Goal: Task Accomplishment & Management: Manage account settings

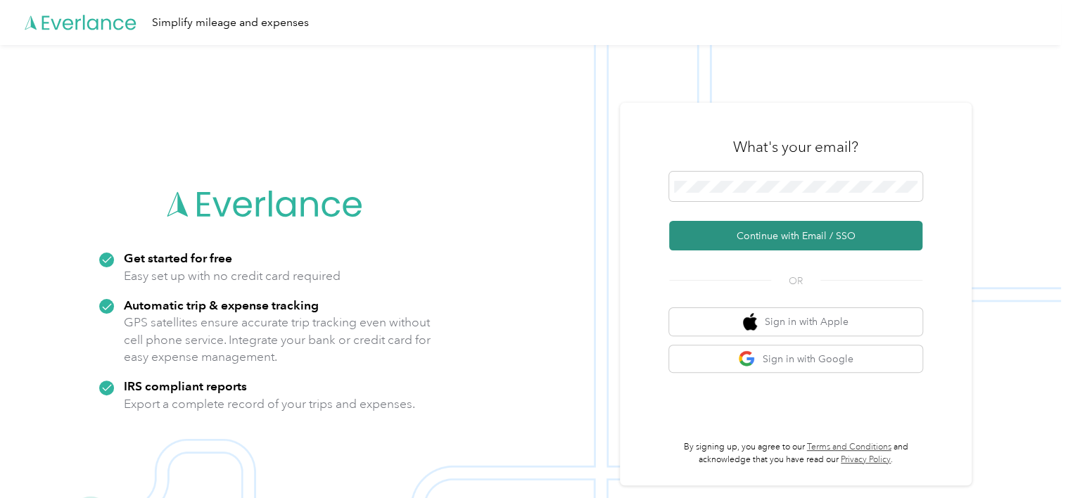
click at [799, 234] on button "Continue with Email / SSO" at bounding box center [795, 236] width 253 height 30
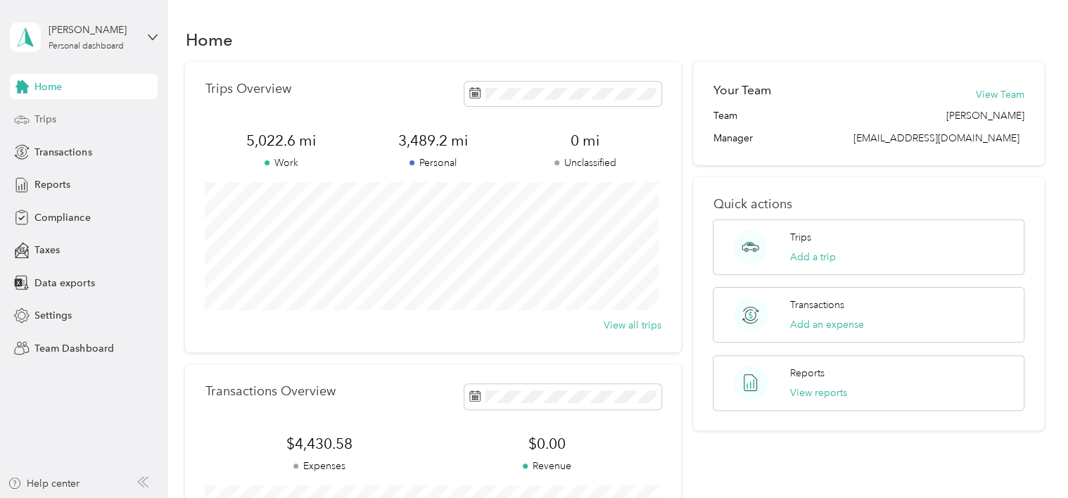
click at [90, 124] on div "Trips" at bounding box center [84, 119] width 148 height 25
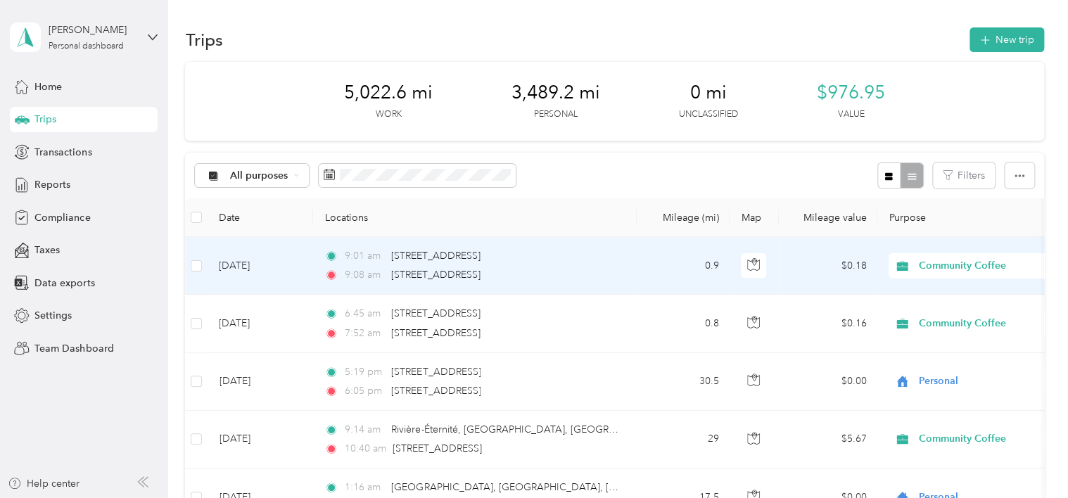
click at [987, 262] on span "Community Coffee" at bounding box center [983, 265] width 129 height 15
click at [955, 318] on li "Personal" at bounding box center [977, 308] width 175 height 25
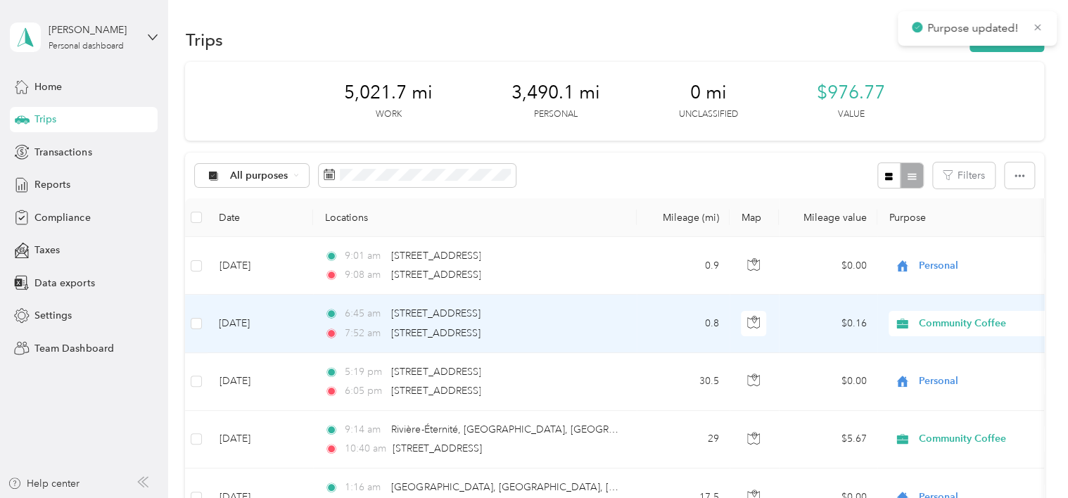
click at [964, 321] on span "Community Coffee" at bounding box center [983, 323] width 129 height 15
click at [951, 373] on span "Personal" at bounding box center [989, 366] width 130 height 15
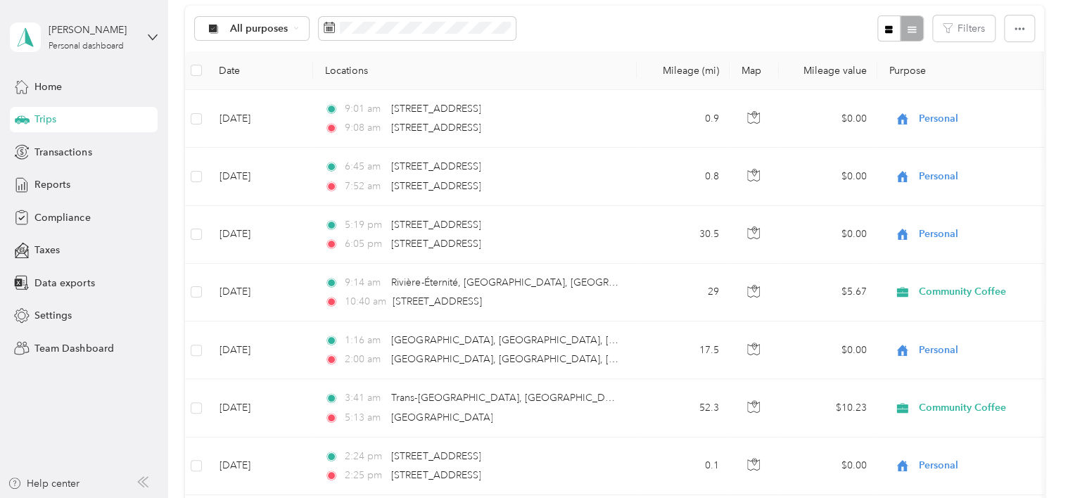
scroll to position [163, 0]
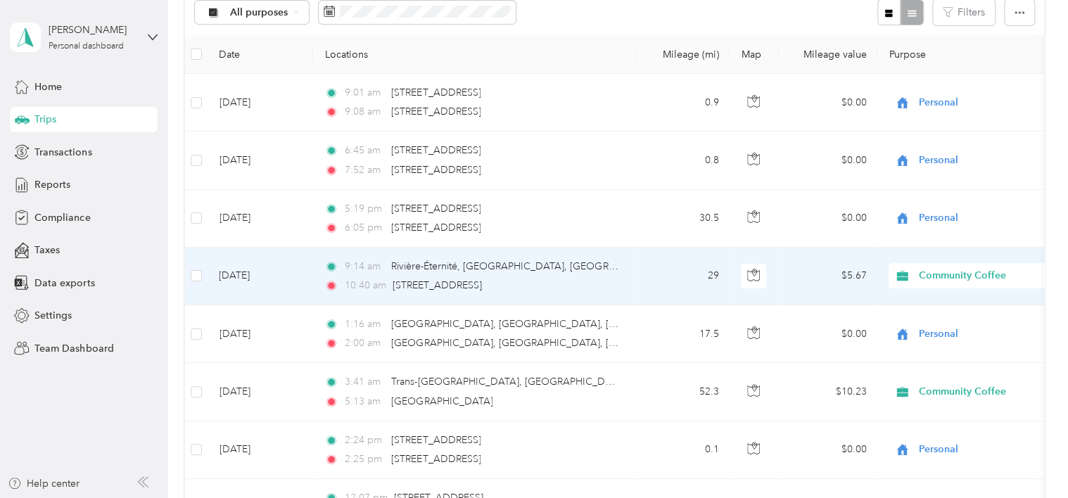
click at [950, 276] on span "Community Coffee" at bounding box center [983, 275] width 129 height 15
click at [930, 329] on li "Personal" at bounding box center [977, 318] width 175 height 25
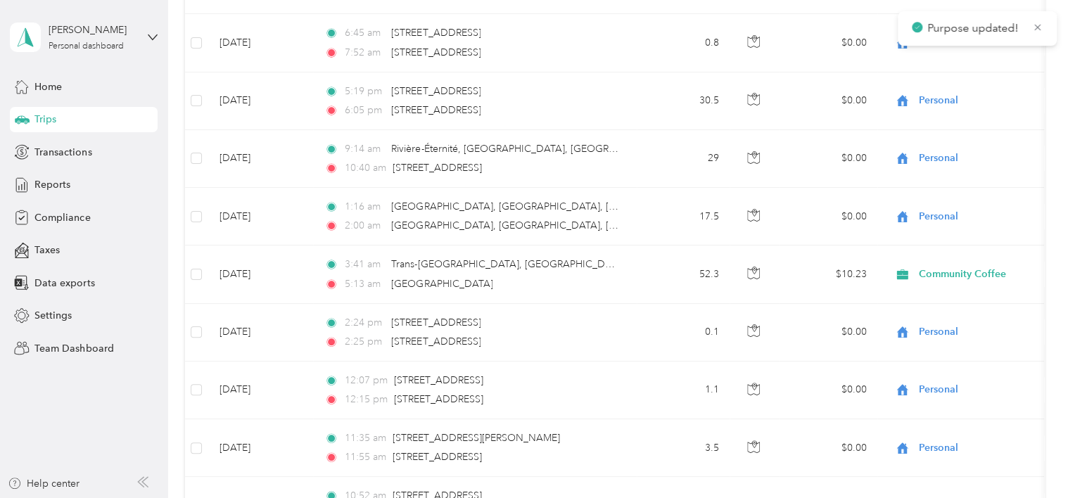
scroll to position [290, 0]
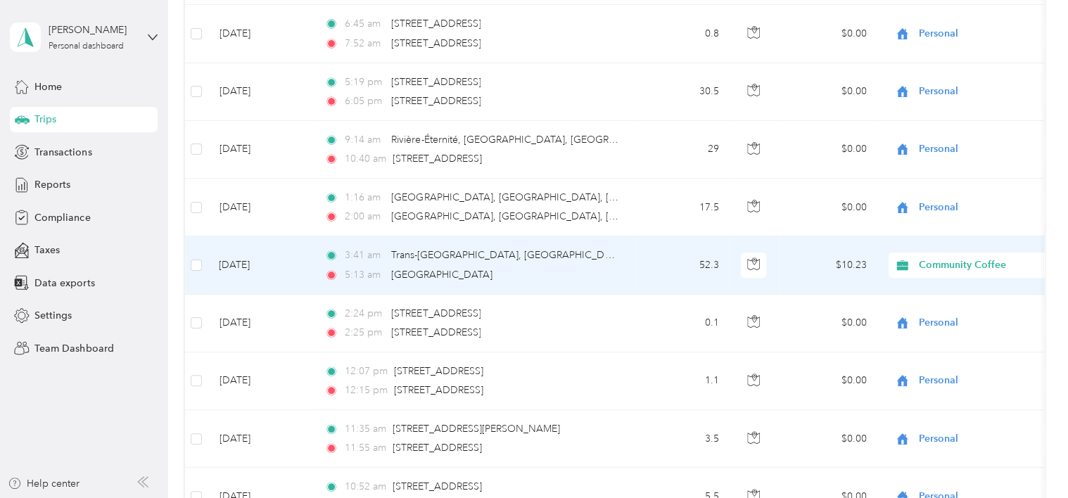
click at [954, 268] on span "Community Coffee" at bounding box center [983, 265] width 129 height 15
click at [942, 315] on span "Personal" at bounding box center [989, 313] width 130 height 15
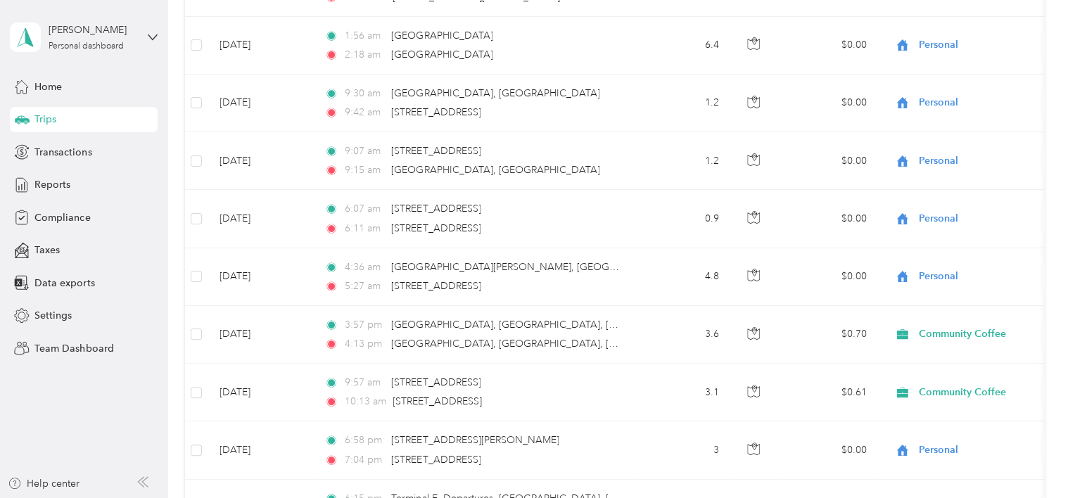
scroll to position [805, 0]
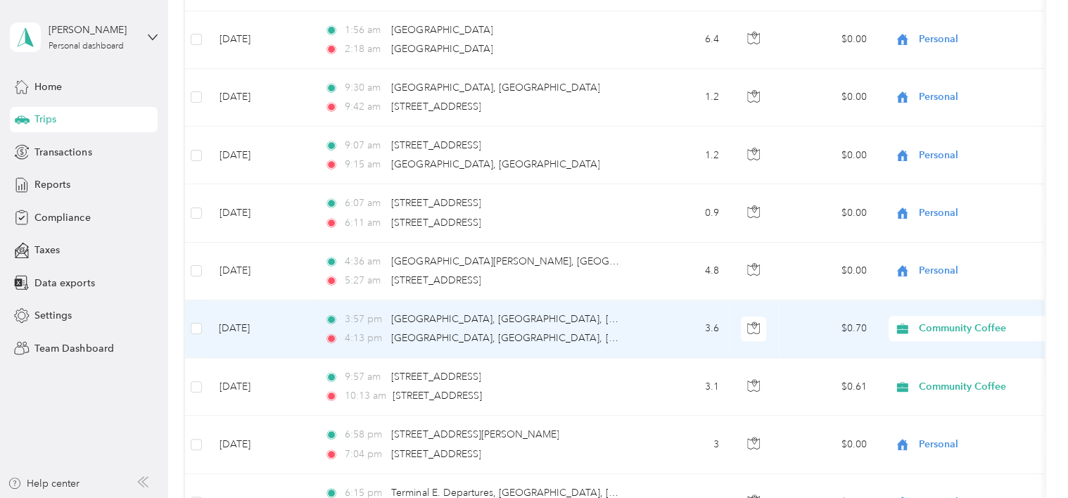
click at [954, 325] on span "Community Coffee" at bounding box center [983, 328] width 129 height 15
click at [942, 373] on span "Personal" at bounding box center [989, 376] width 130 height 15
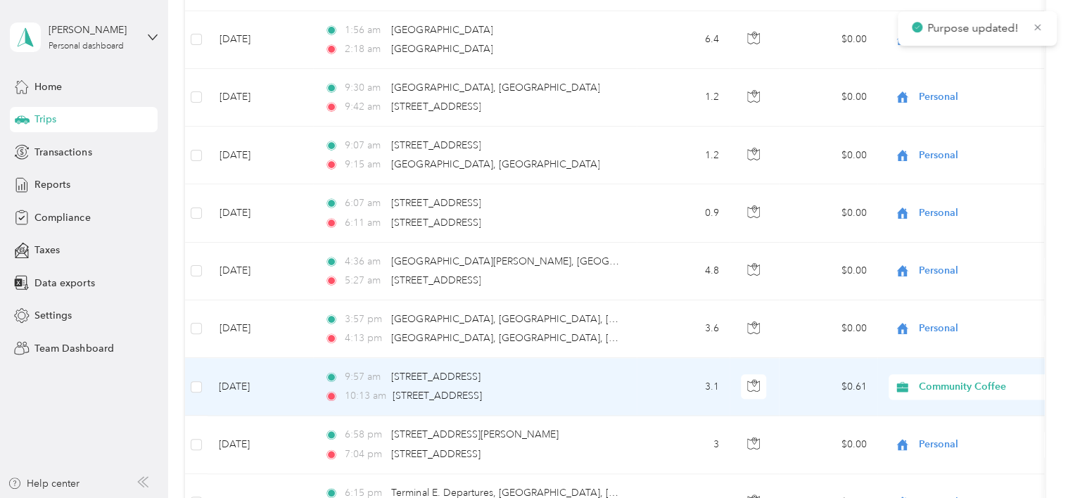
click at [937, 384] on span "Community Coffee" at bounding box center [983, 386] width 129 height 15
click at [936, 431] on span "Personal" at bounding box center [989, 427] width 130 height 15
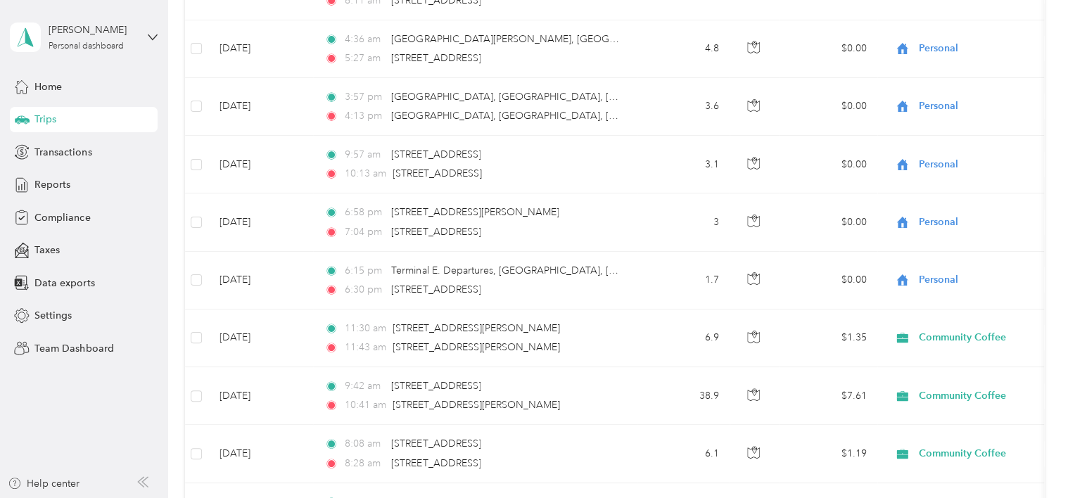
scroll to position [1030, 0]
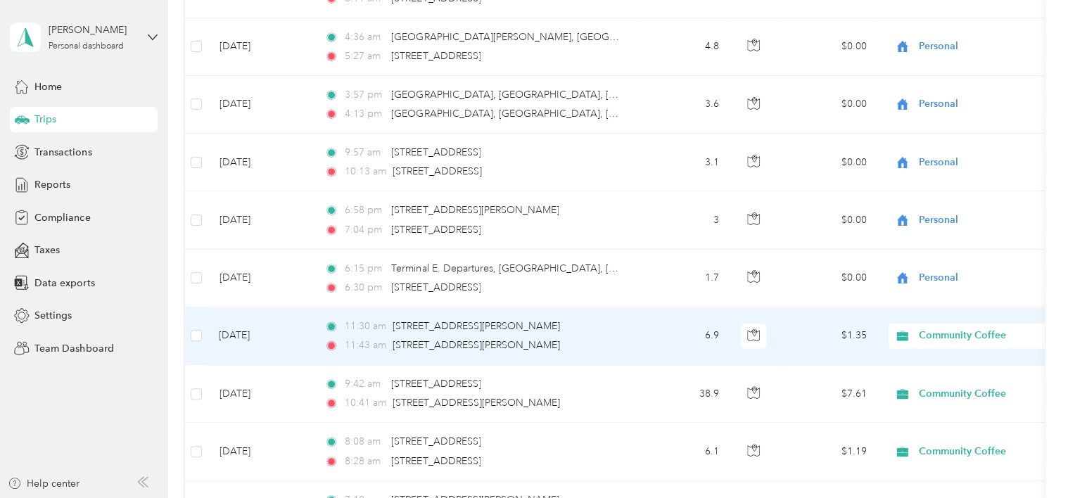
click at [940, 328] on span "Community Coffee" at bounding box center [983, 335] width 129 height 15
click at [935, 387] on li "Personal" at bounding box center [977, 381] width 175 height 25
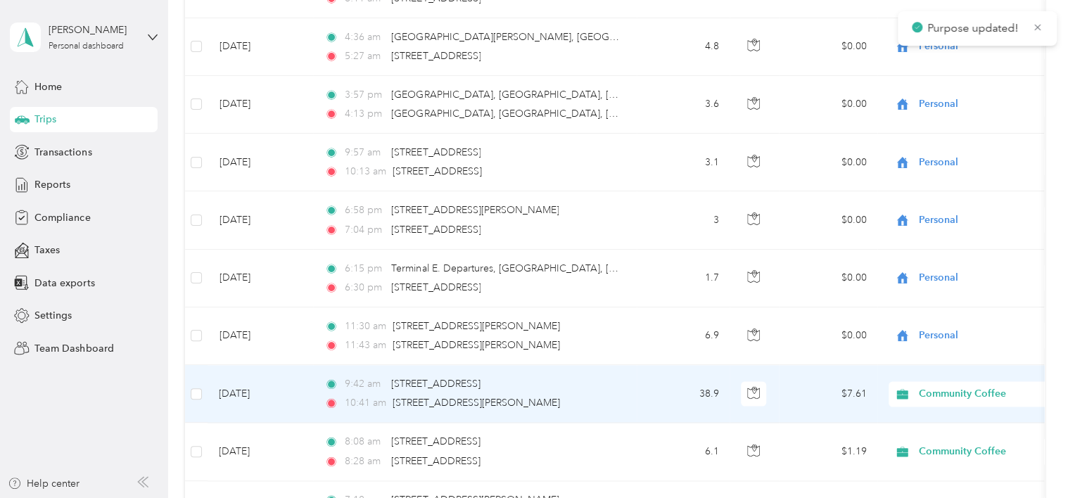
click at [947, 386] on span "Community Coffee" at bounding box center [983, 393] width 129 height 15
click at [944, 433] on li "Personal" at bounding box center [977, 440] width 175 height 25
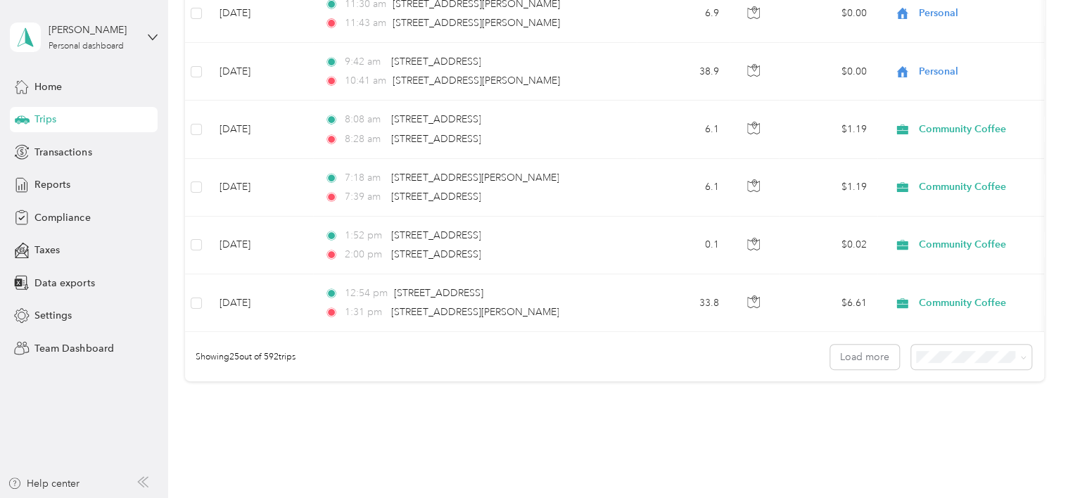
scroll to position [1404, 0]
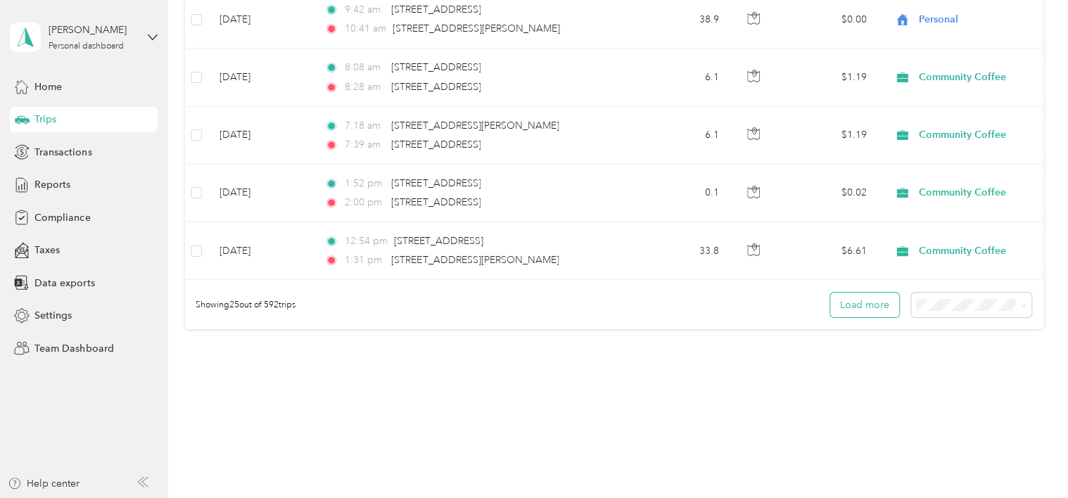
click at [864, 315] on button "Load more" at bounding box center [864, 305] width 69 height 25
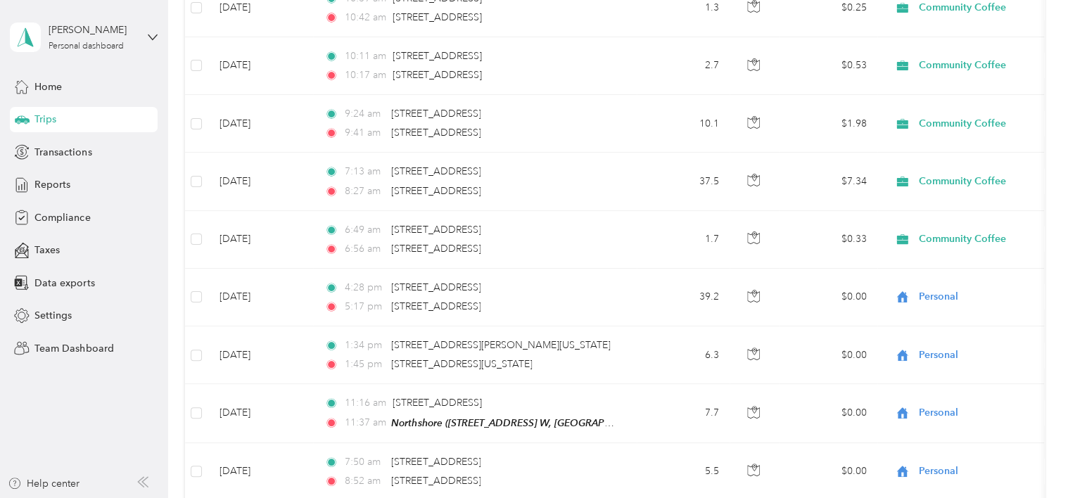
scroll to position [1768, 0]
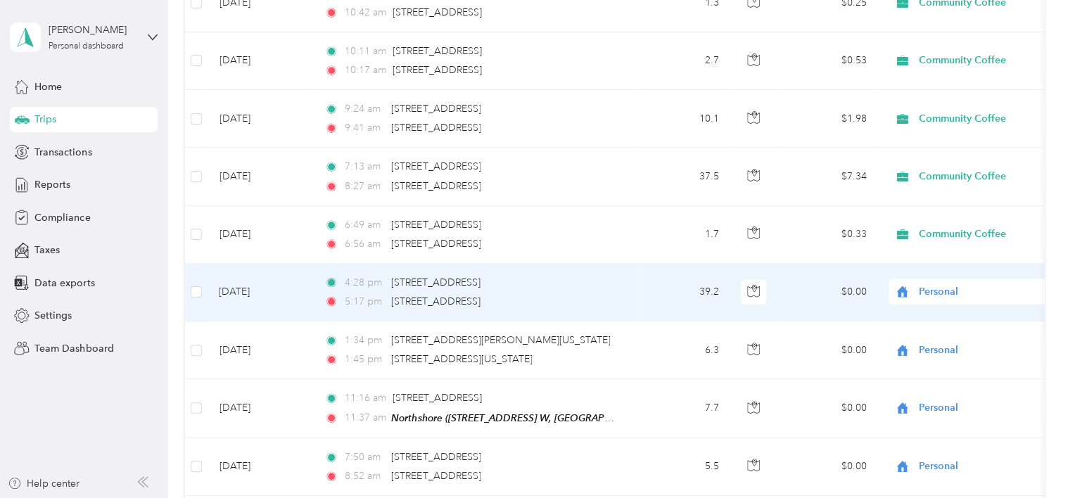
click at [993, 284] on span "Personal" at bounding box center [983, 291] width 129 height 15
click at [975, 309] on span "Community Coffee" at bounding box center [989, 305] width 130 height 15
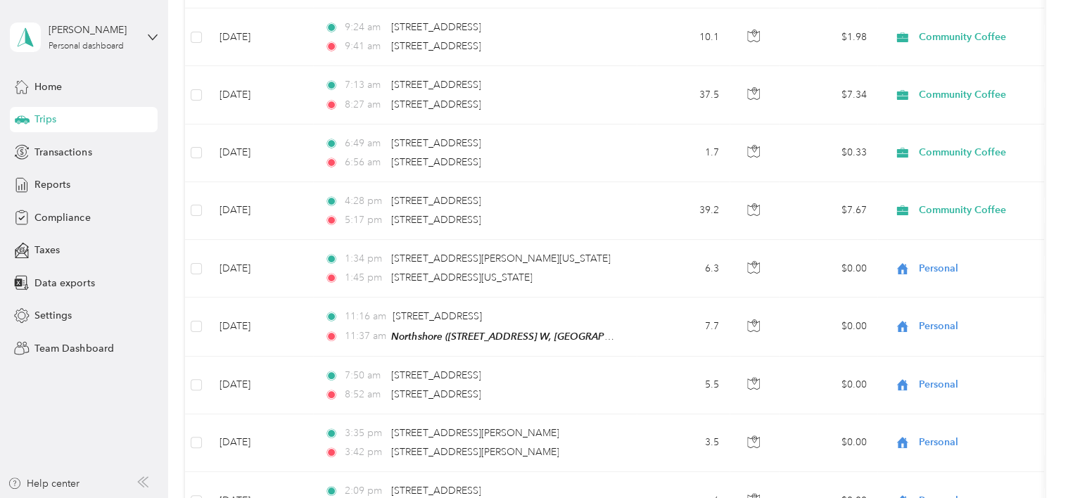
scroll to position [1857, 0]
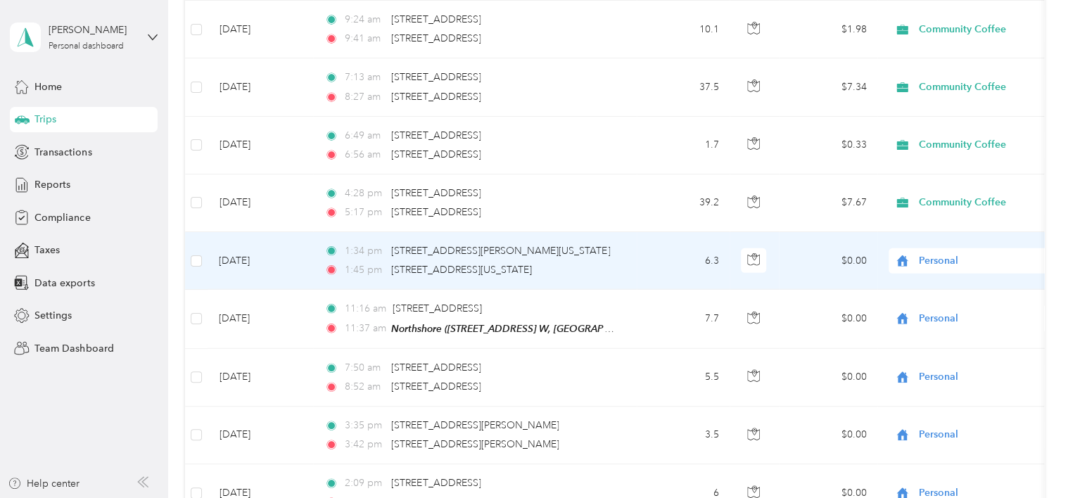
click at [946, 262] on span "Personal" at bounding box center [983, 260] width 129 height 15
click at [949, 285] on li "Community Coffee" at bounding box center [977, 280] width 175 height 25
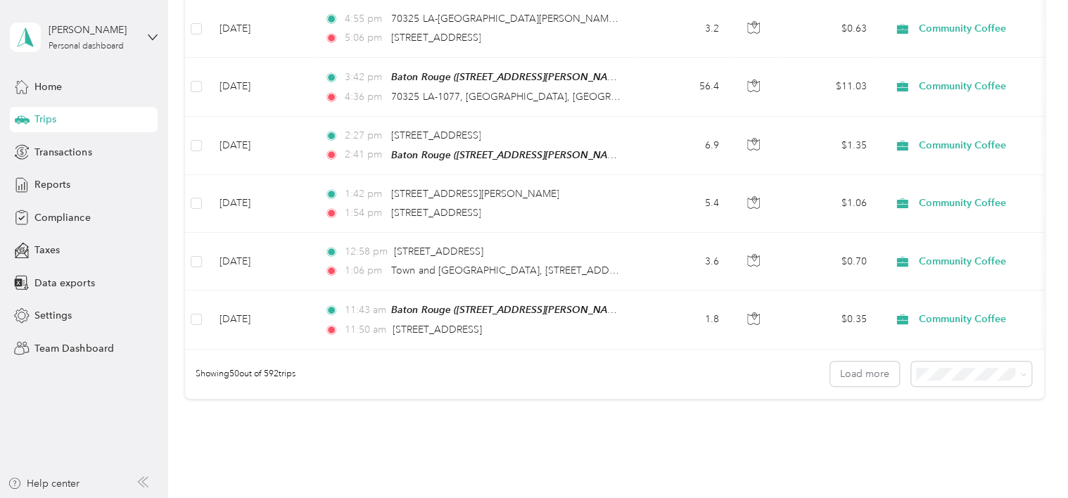
scroll to position [2789, 0]
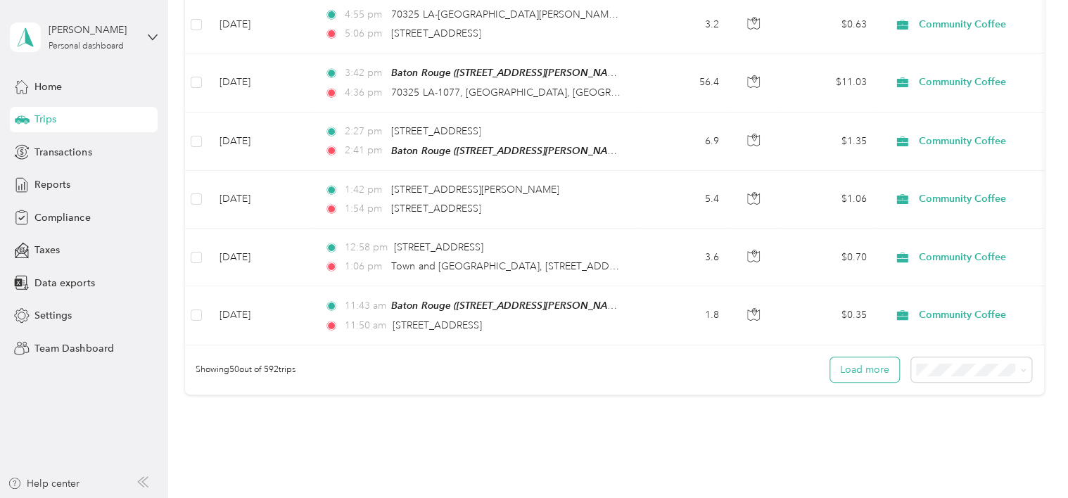
click at [858, 373] on button "Load more" at bounding box center [864, 370] width 69 height 25
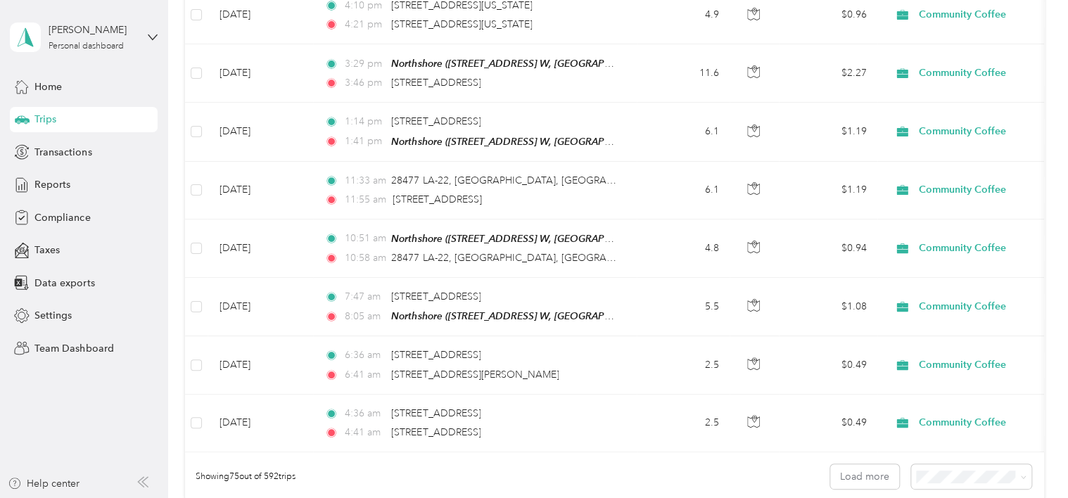
scroll to position [4170, 0]
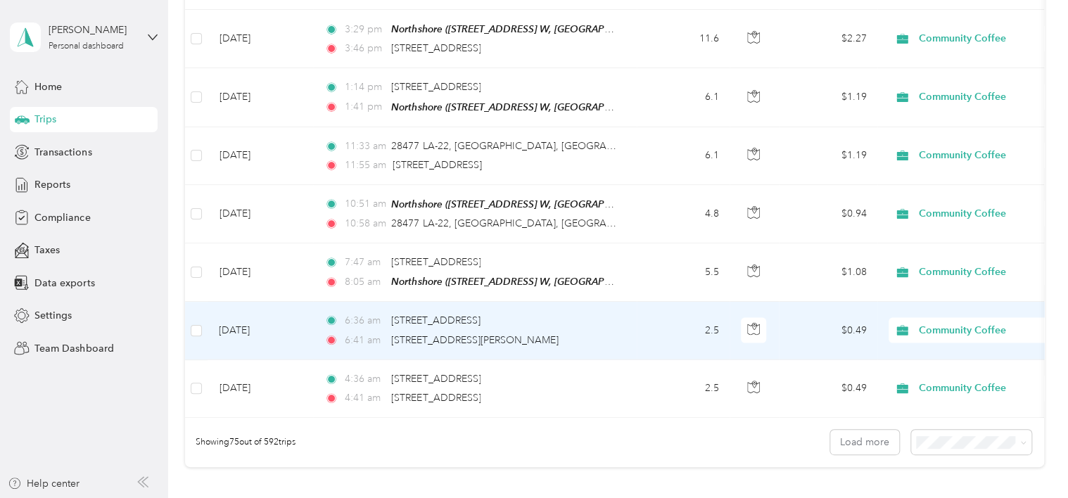
click at [935, 323] on span "Community Coffee" at bounding box center [983, 330] width 129 height 15
click at [942, 353] on li "Personal" at bounding box center [977, 361] width 175 height 25
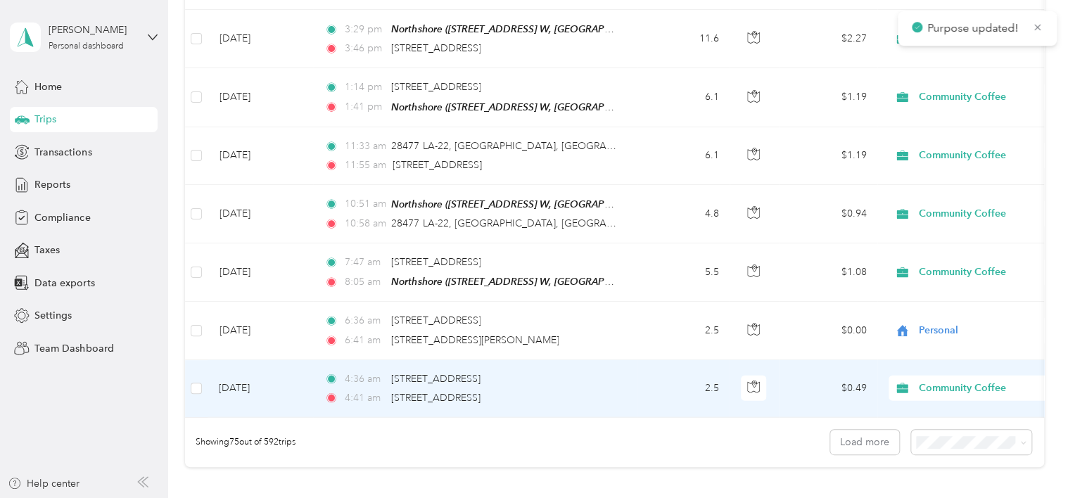
click at [942, 381] on span "Community Coffee" at bounding box center [983, 388] width 129 height 15
click at [949, 412] on span "Personal" at bounding box center [989, 411] width 130 height 15
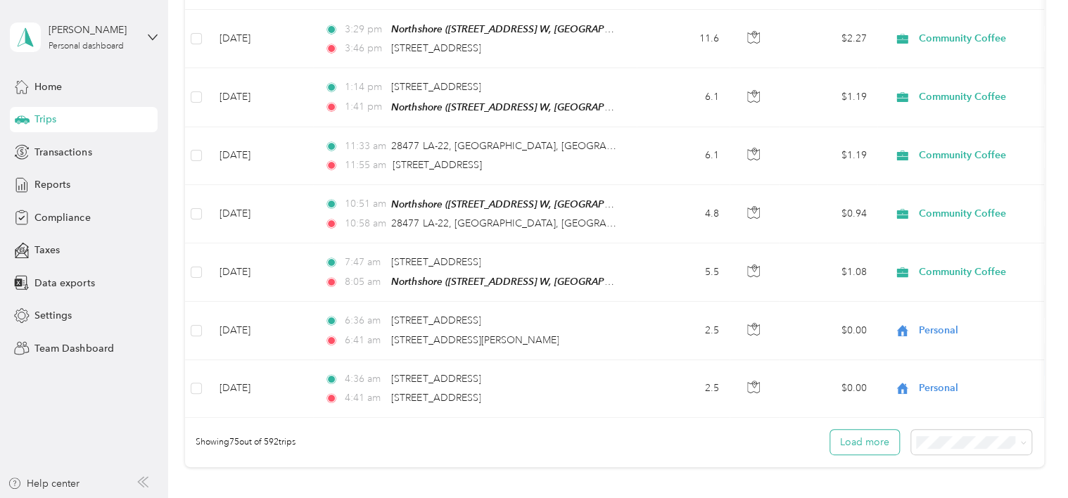
click at [840, 430] on button "Load more" at bounding box center [864, 442] width 69 height 25
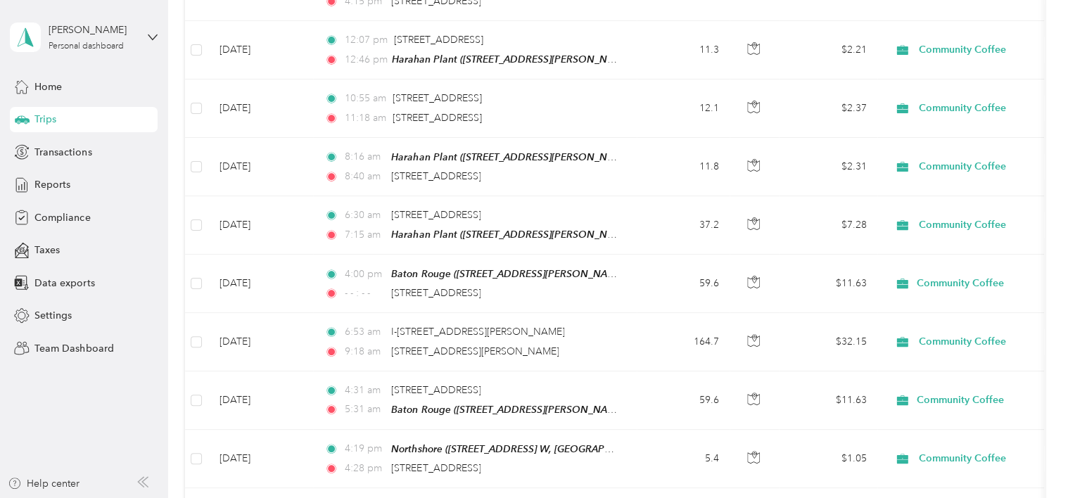
scroll to position [4632, 0]
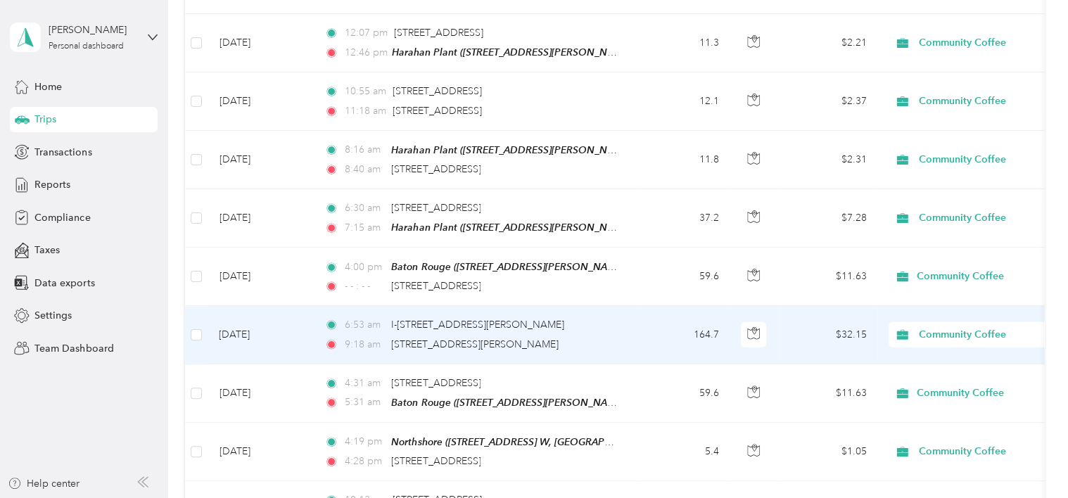
click at [946, 327] on span "Community Coffee" at bounding box center [983, 334] width 129 height 15
click at [943, 353] on span "Personal" at bounding box center [989, 353] width 130 height 15
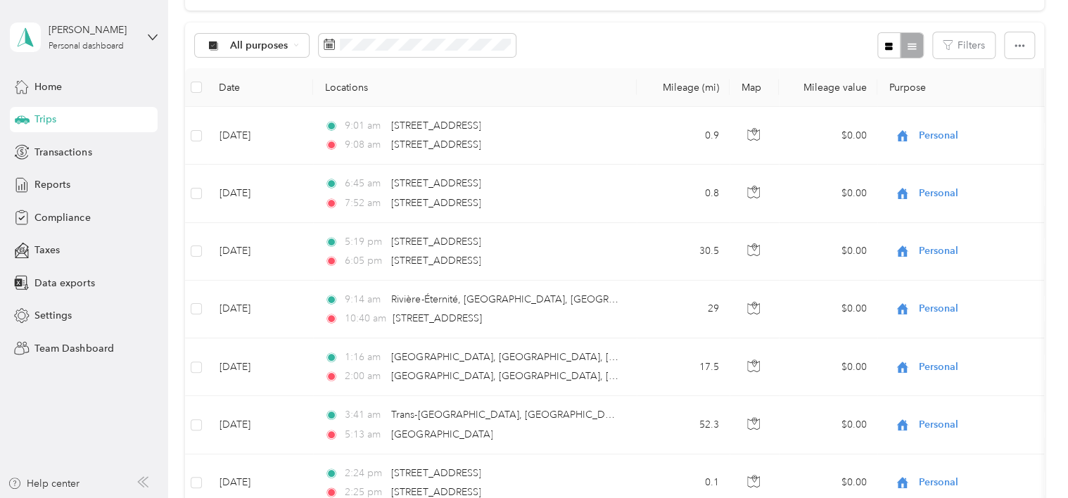
scroll to position [0, 0]
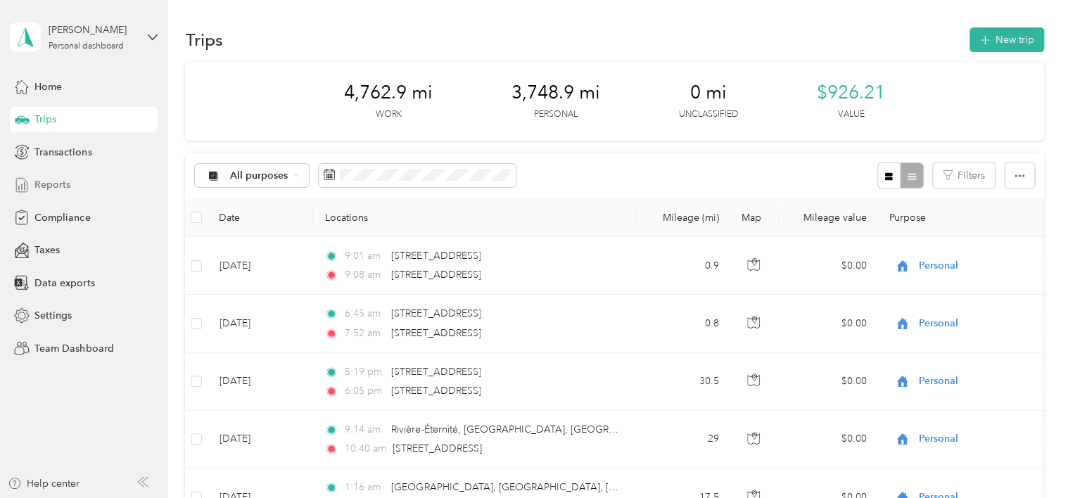
click at [70, 184] on div "Reports" at bounding box center [84, 184] width 148 height 25
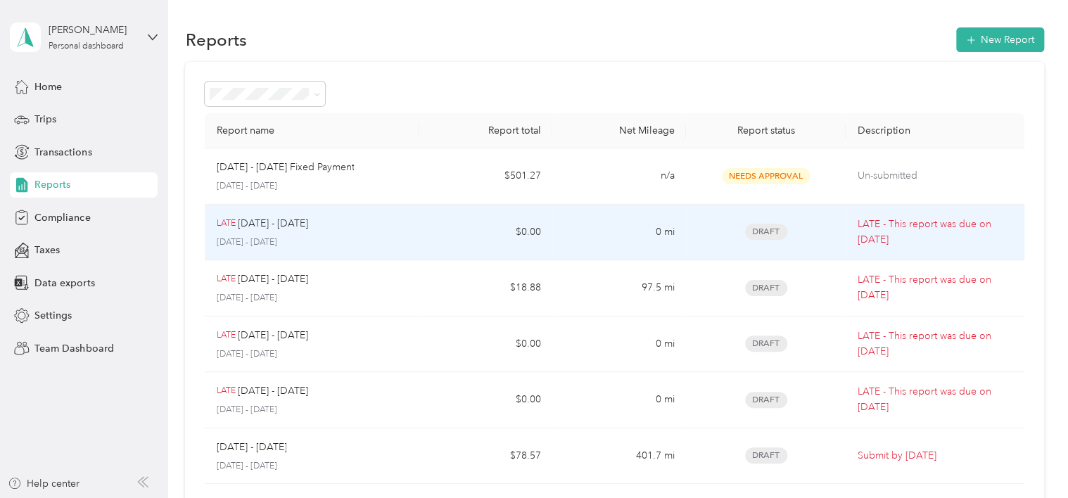
click at [944, 230] on p "LATE - This report was due on Aug. 4, 2025" at bounding box center [935, 232] width 156 height 31
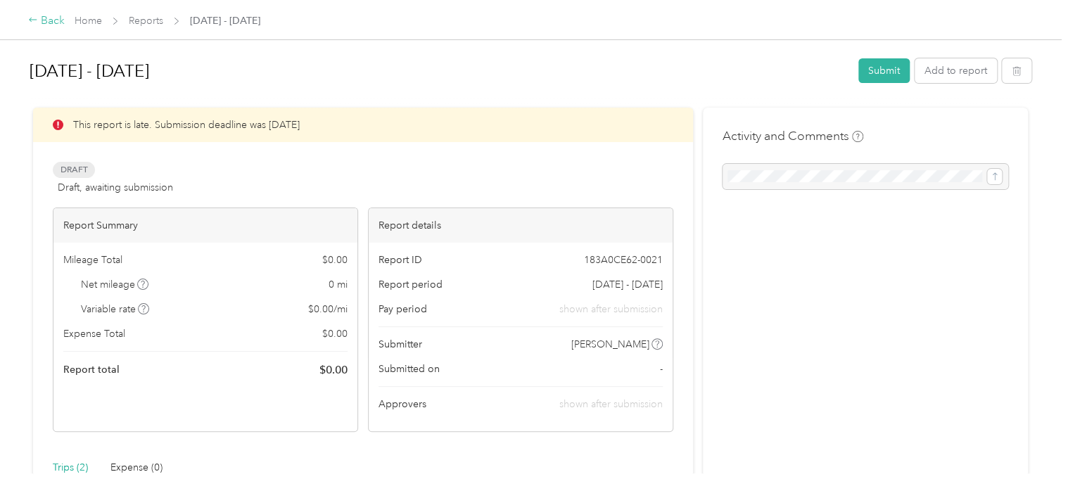
click at [34, 20] on icon at bounding box center [33, 20] width 10 height 10
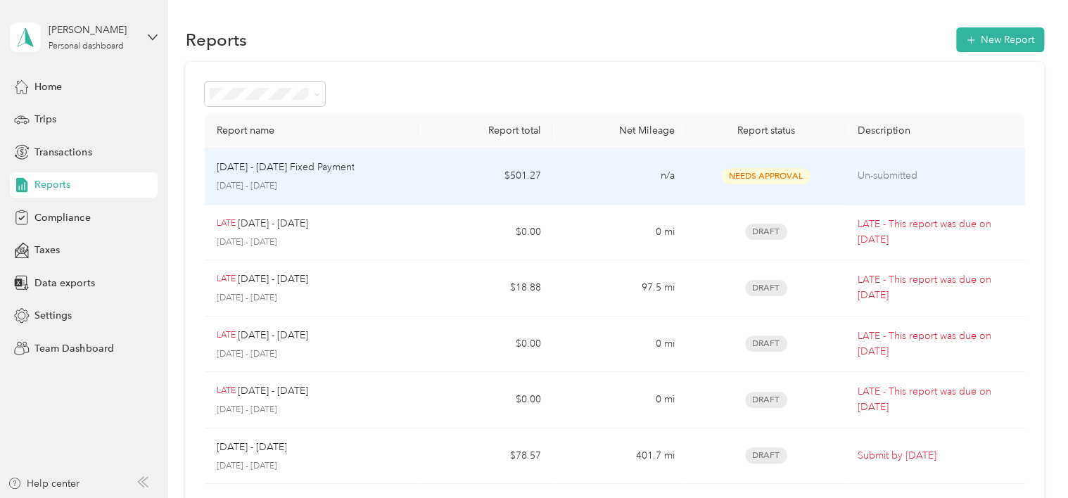
click at [927, 179] on p "Un-submitted" at bounding box center [935, 175] width 156 height 15
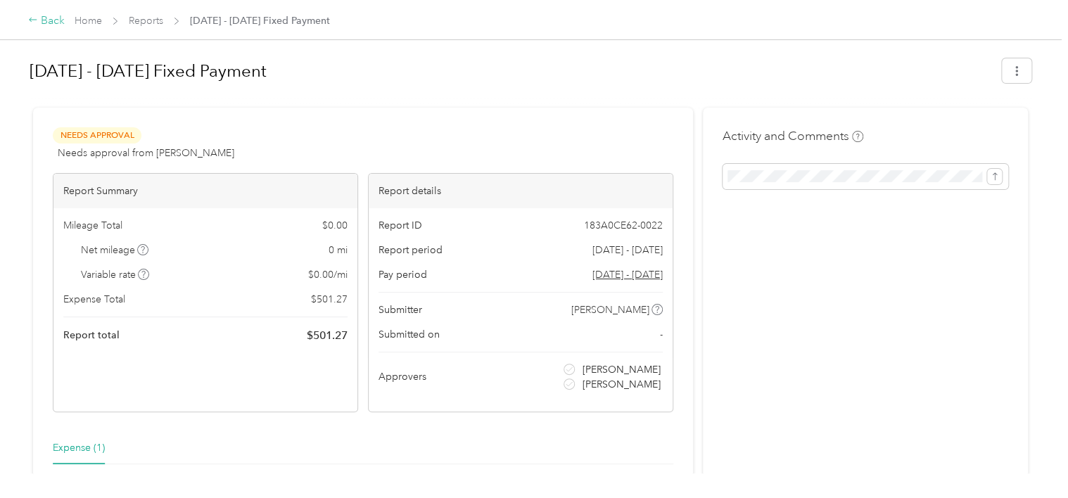
click at [32, 20] on icon at bounding box center [33, 20] width 8 height 4
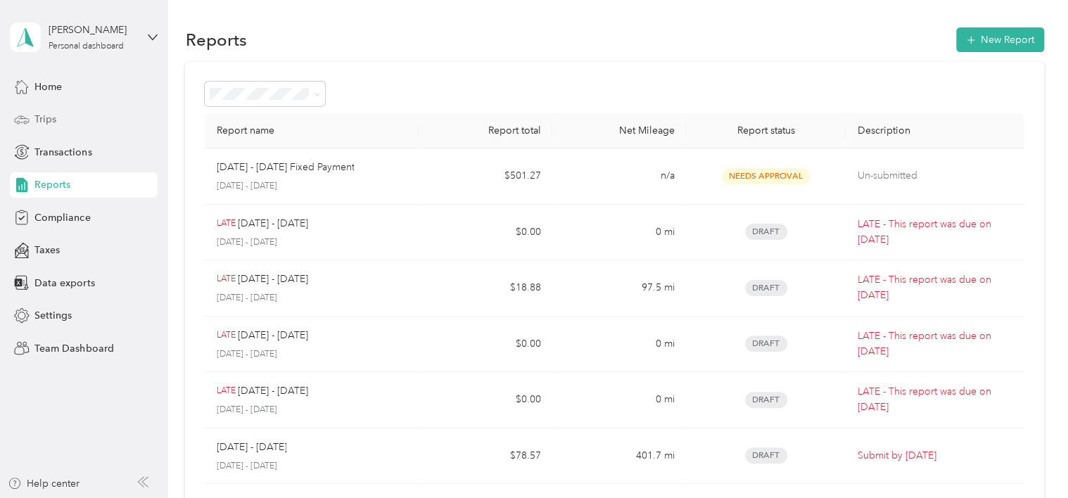
click at [68, 121] on div "Trips" at bounding box center [84, 119] width 148 height 25
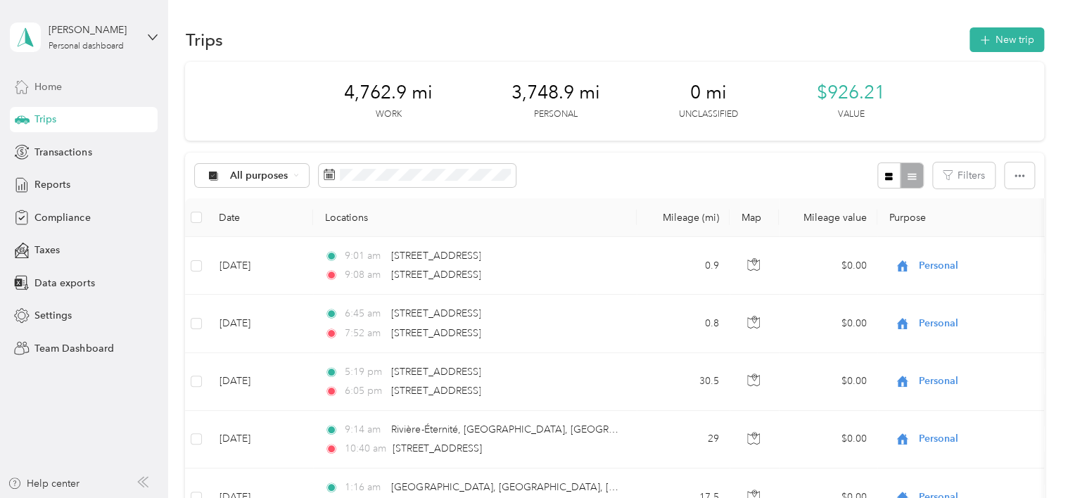
click at [48, 83] on span "Home" at bounding box center [47, 87] width 27 height 15
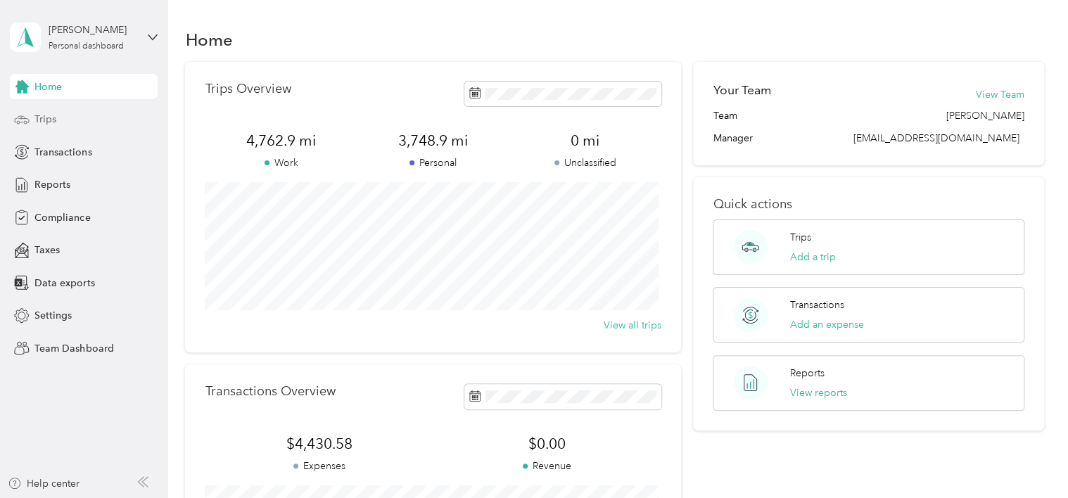
click at [58, 118] on div "Trips" at bounding box center [84, 119] width 148 height 25
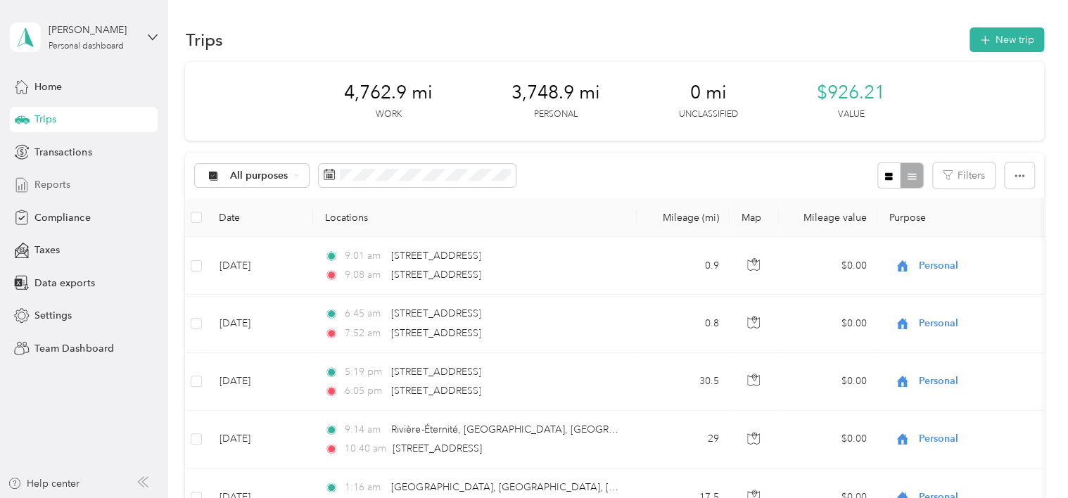
click at [74, 177] on div "Reports" at bounding box center [84, 184] width 148 height 25
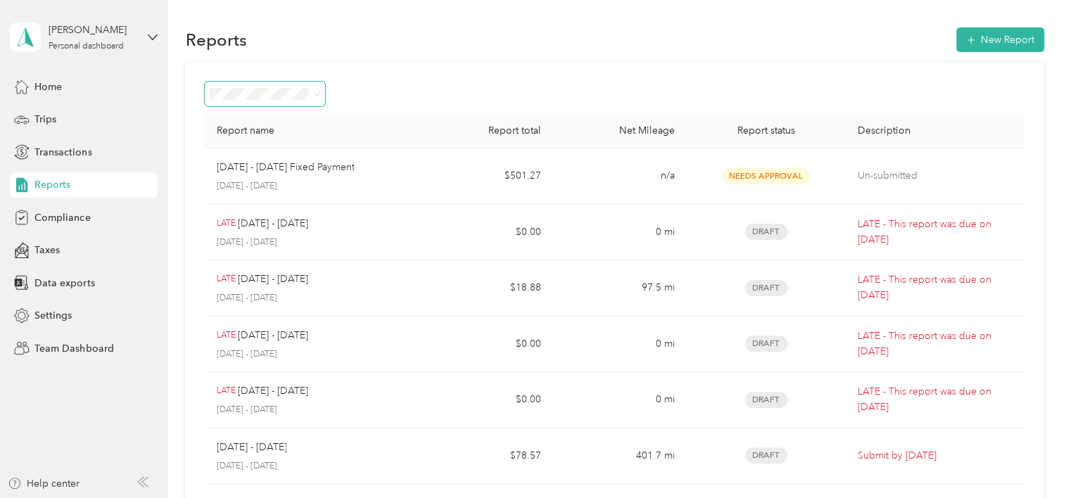
click at [312, 92] on span at bounding box center [314, 94] width 11 height 15
click at [149, 40] on icon at bounding box center [153, 37] width 10 height 10
click at [369, 51] on div "Reports New Report" at bounding box center [614, 40] width 859 height 30
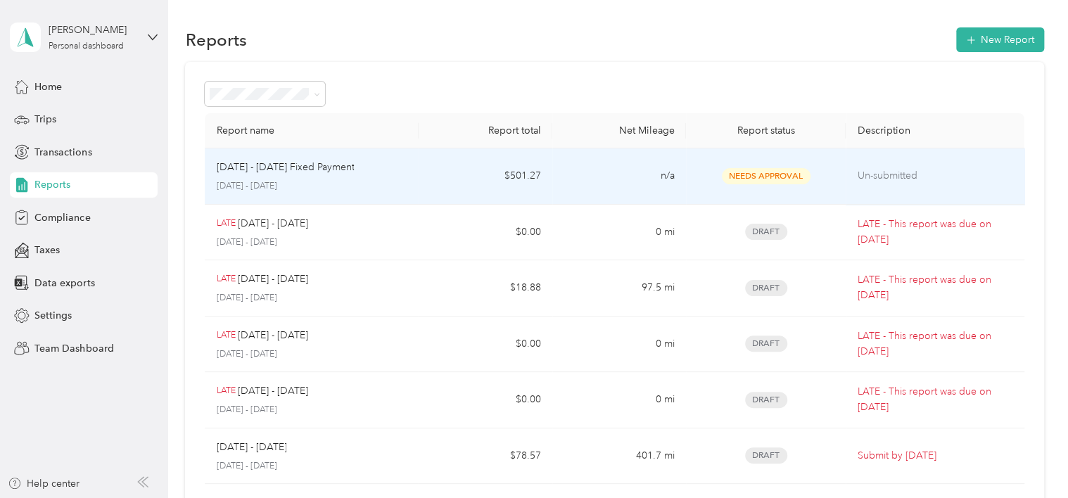
click at [850, 171] on td "Un-submitted" at bounding box center [935, 176] width 178 height 56
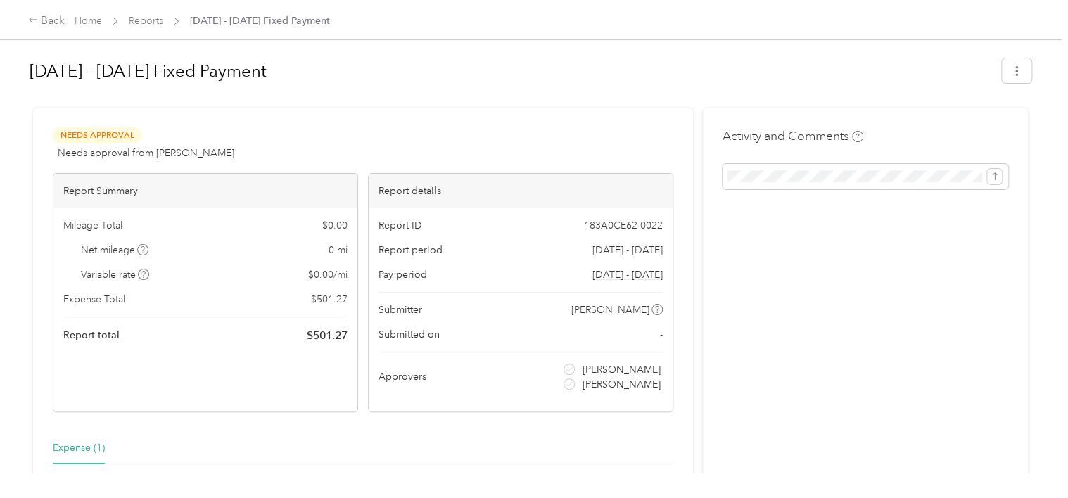
scroll to position [194, 0]
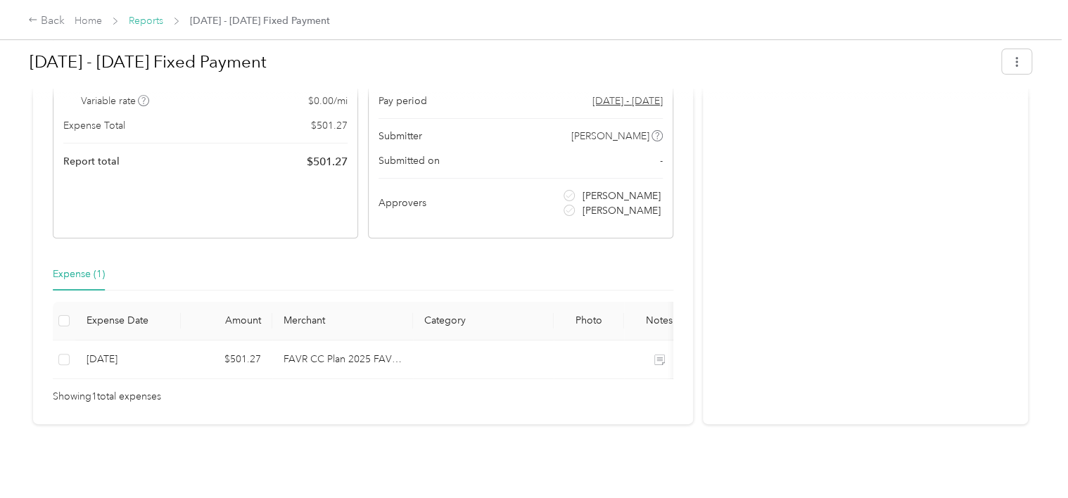
click at [141, 17] on link "Reports" at bounding box center [146, 21] width 34 height 12
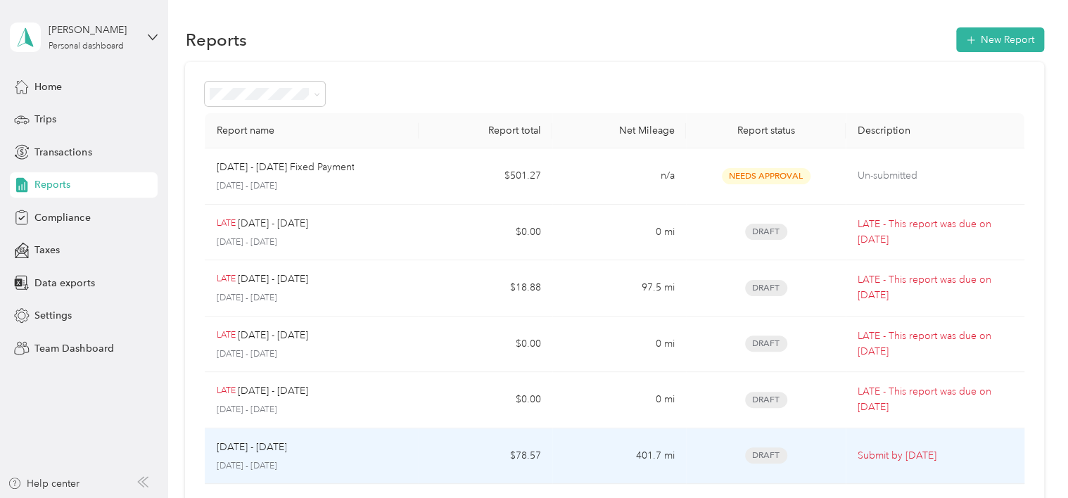
click at [808, 457] on div "Draft" at bounding box center [766, 456] width 138 height 16
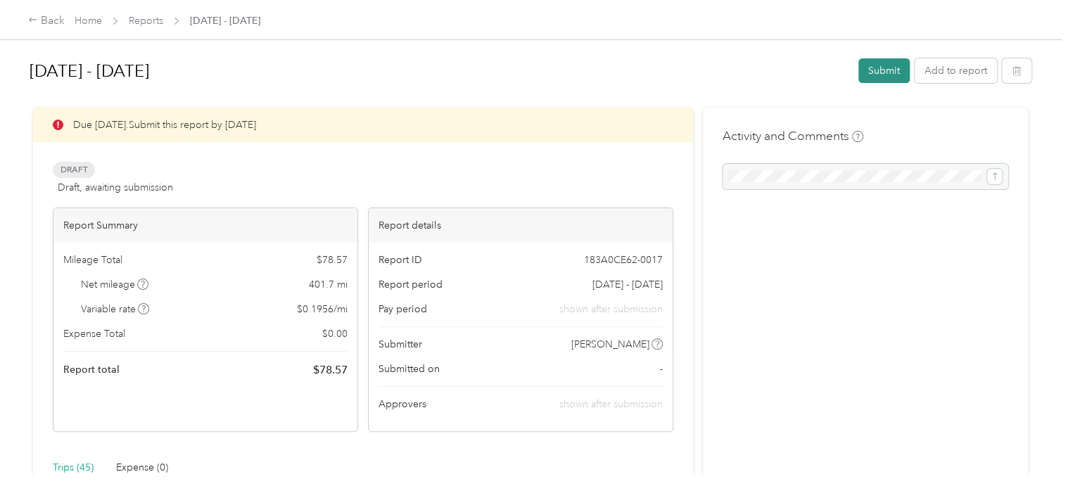
click at [885, 65] on button "Submit" at bounding box center [884, 70] width 51 height 25
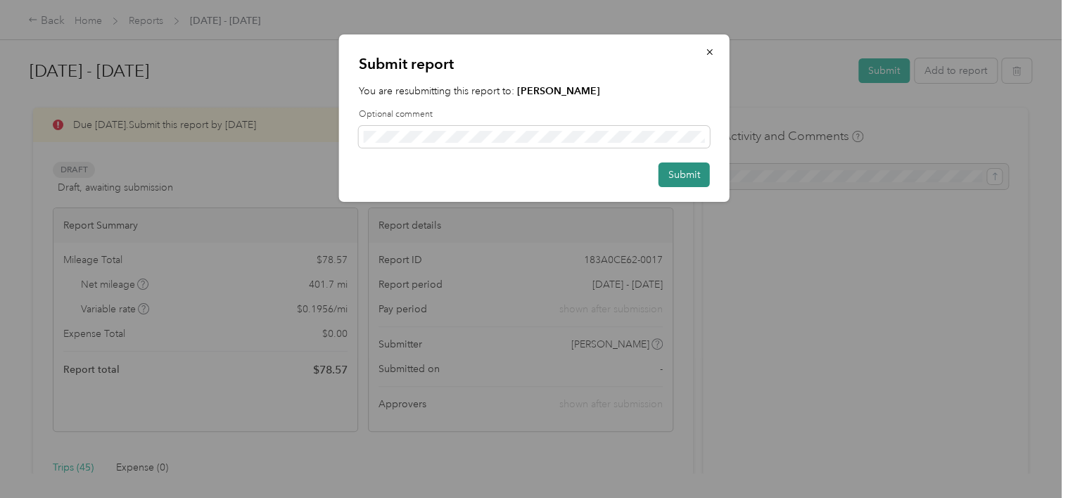
click at [693, 172] on button "Submit" at bounding box center [684, 175] width 51 height 25
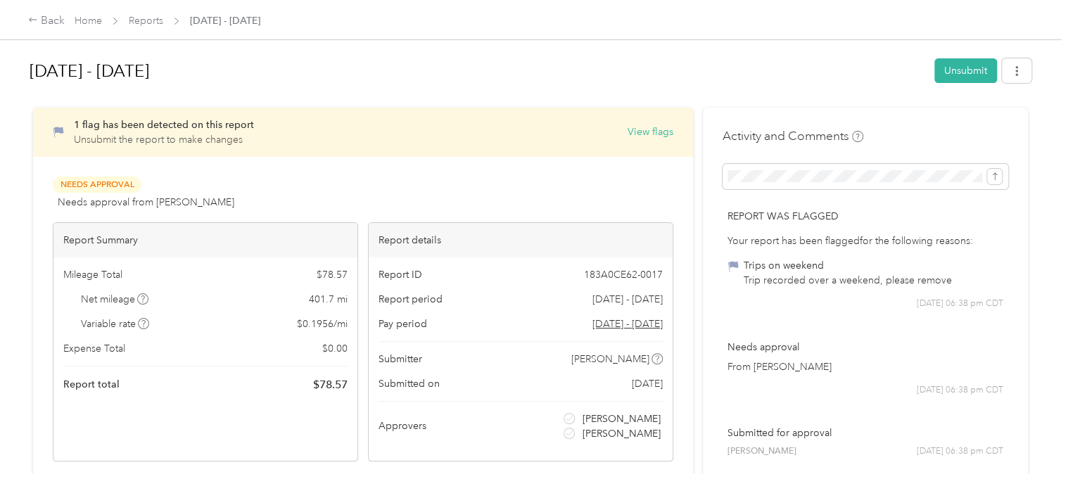
click at [955, 301] on span "[DATE] 06:38 pm CDT" at bounding box center [960, 304] width 87 height 13
click at [961, 73] on button "Unsubmit" at bounding box center [966, 70] width 63 height 25
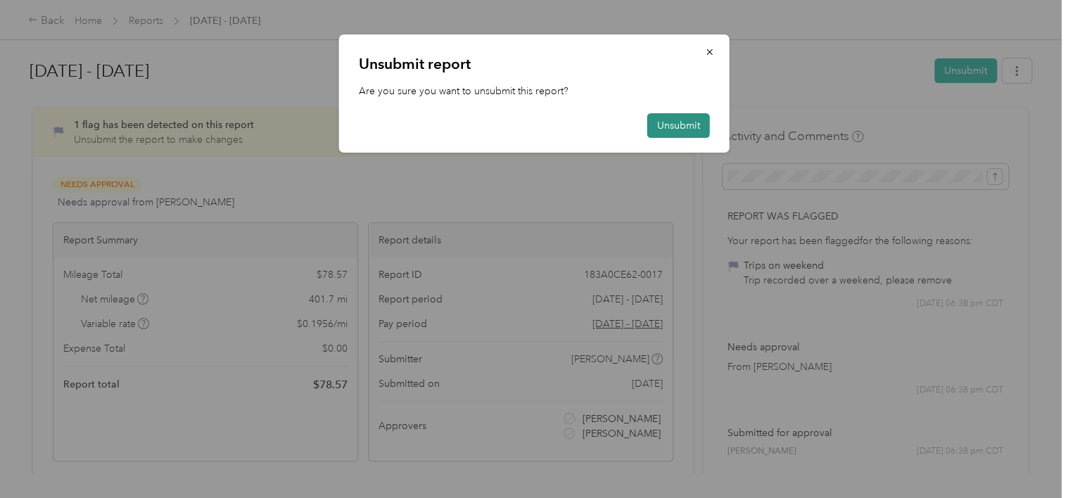
click at [686, 131] on button "Unsubmit" at bounding box center [678, 125] width 63 height 25
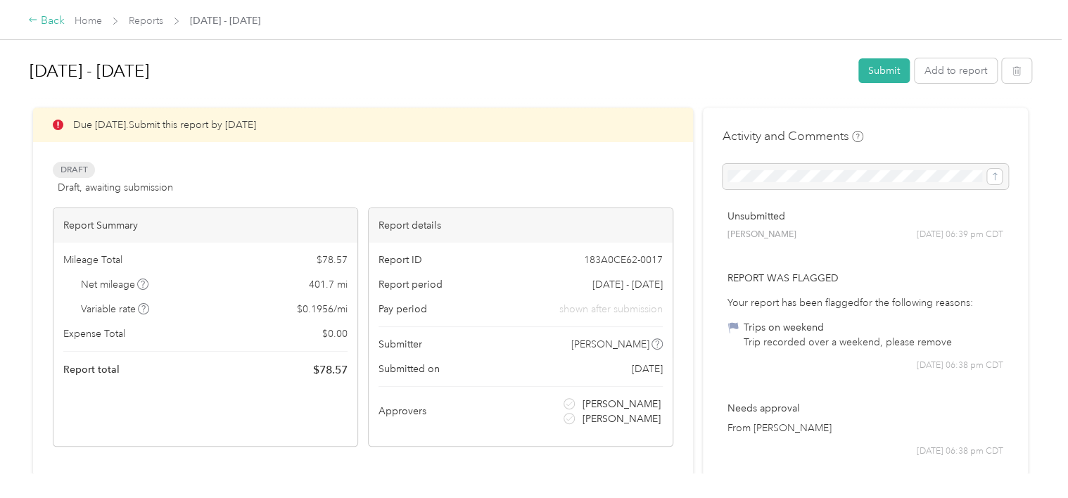
click at [32, 19] on icon at bounding box center [33, 20] width 10 height 10
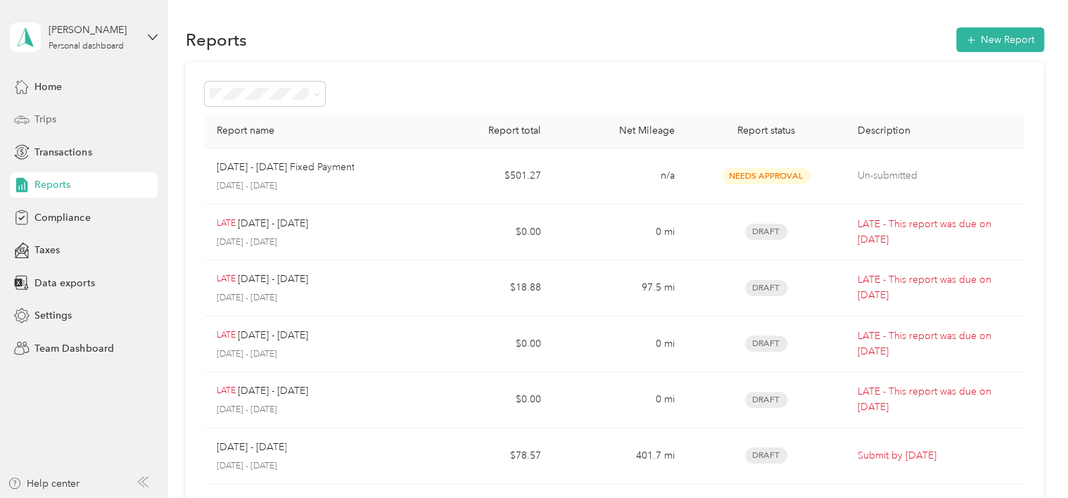
click at [58, 118] on div "Trips" at bounding box center [84, 119] width 148 height 25
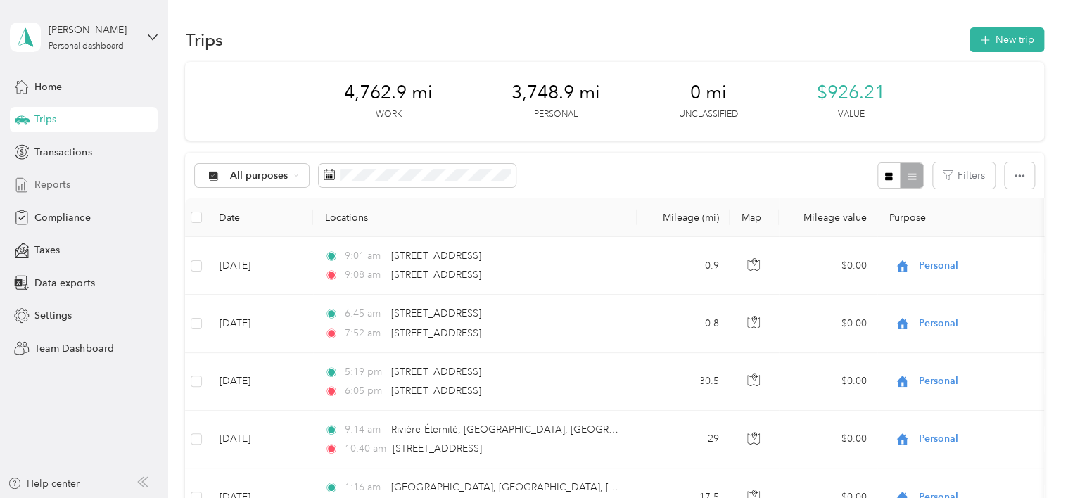
click at [77, 189] on div "Reports" at bounding box center [84, 184] width 148 height 25
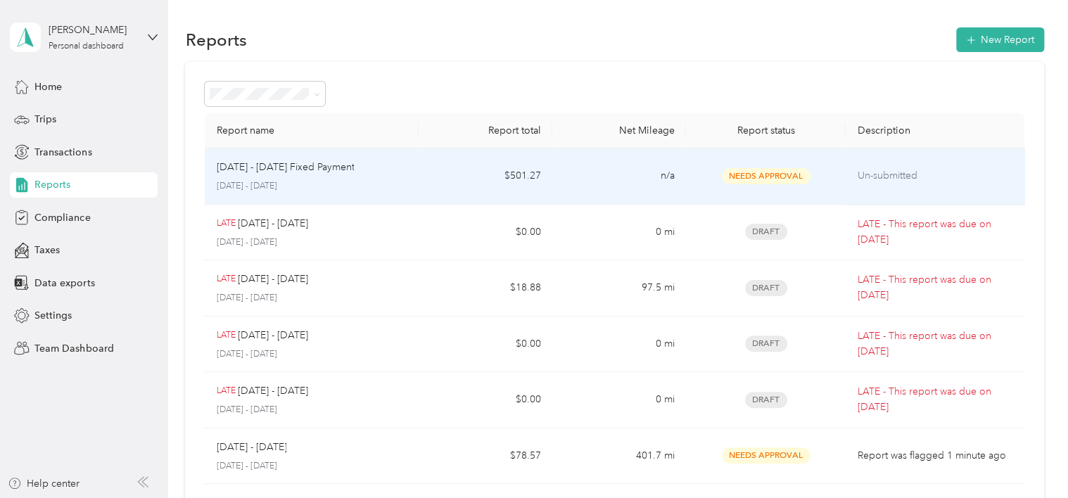
click at [424, 180] on td "$501.27" at bounding box center [486, 176] width 134 height 56
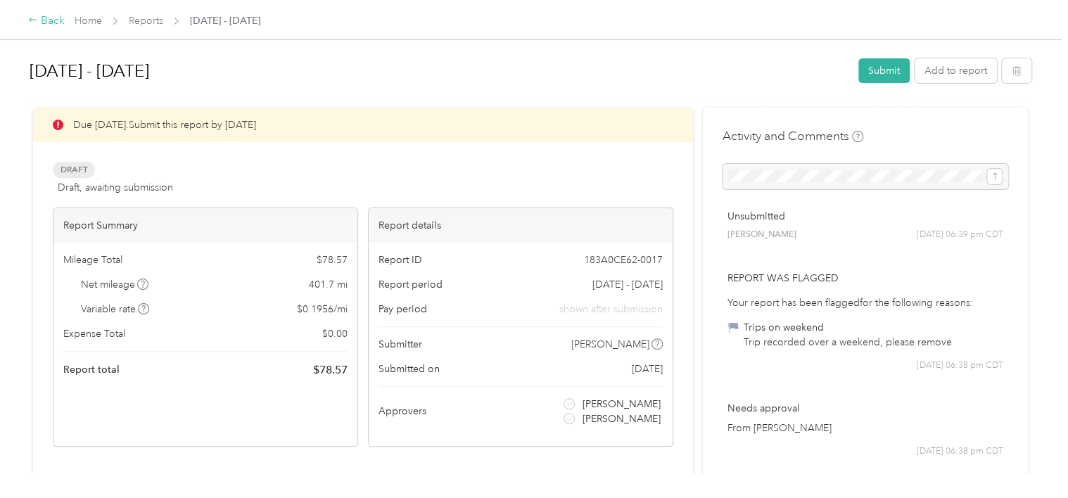
click at [33, 17] on icon at bounding box center [33, 20] width 10 height 10
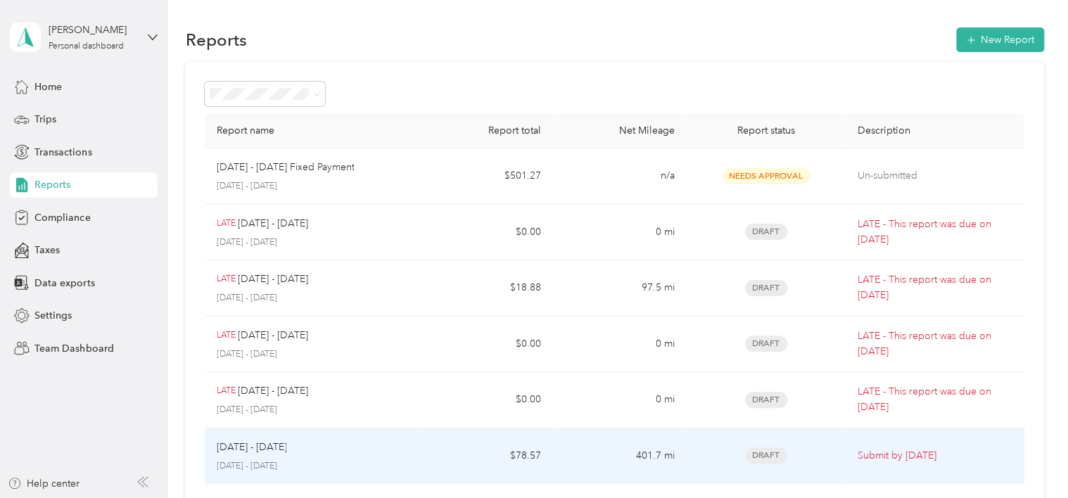
click at [415, 464] on td "[DATE] - [DATE] [DATE] - [DATE]" at bounding box center [312, 457] width 214 height 56
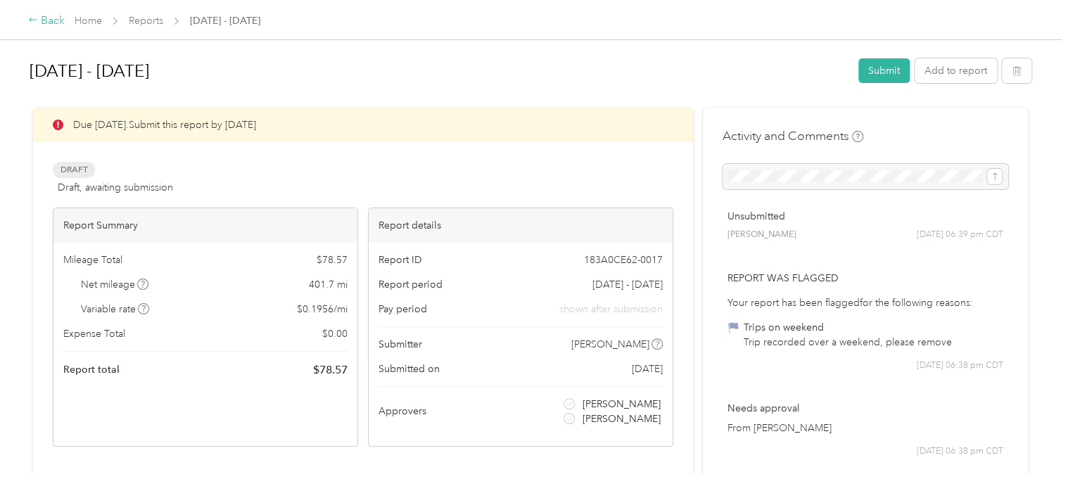
click at [31, 21] on icon at bounding box center [33, 20] width 10 height 10
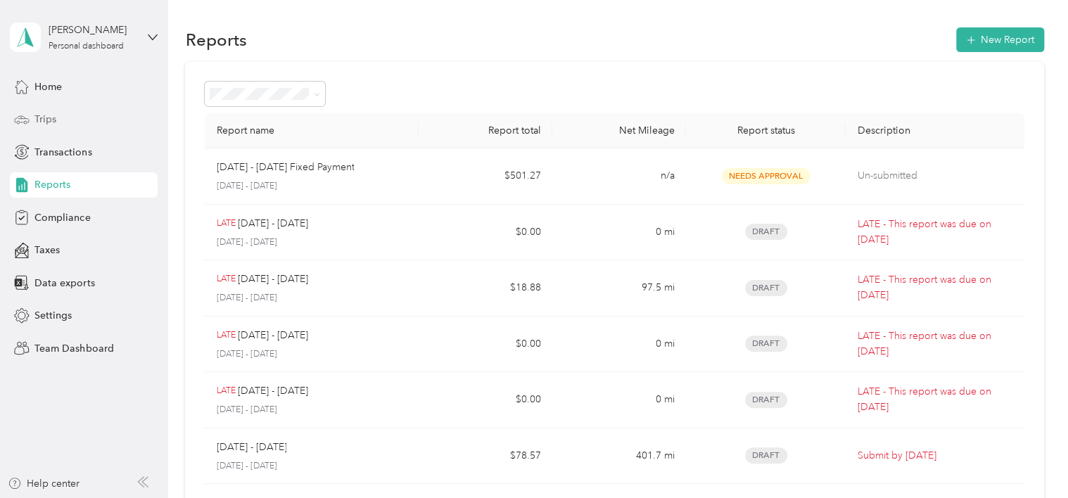
click at [73, 127] on div "Trips" at bounding box center [84, 119] width 148 height 25
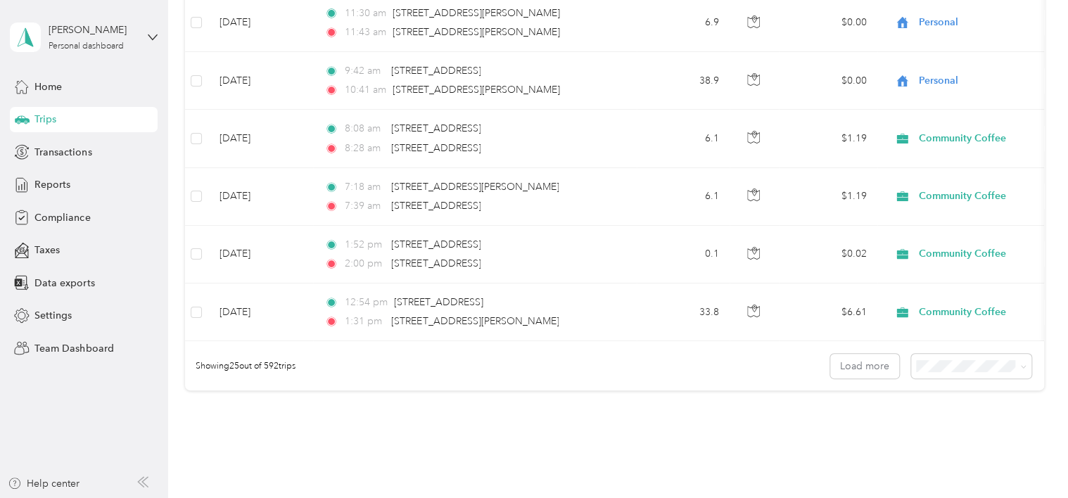
scroll to position [1436, 0]
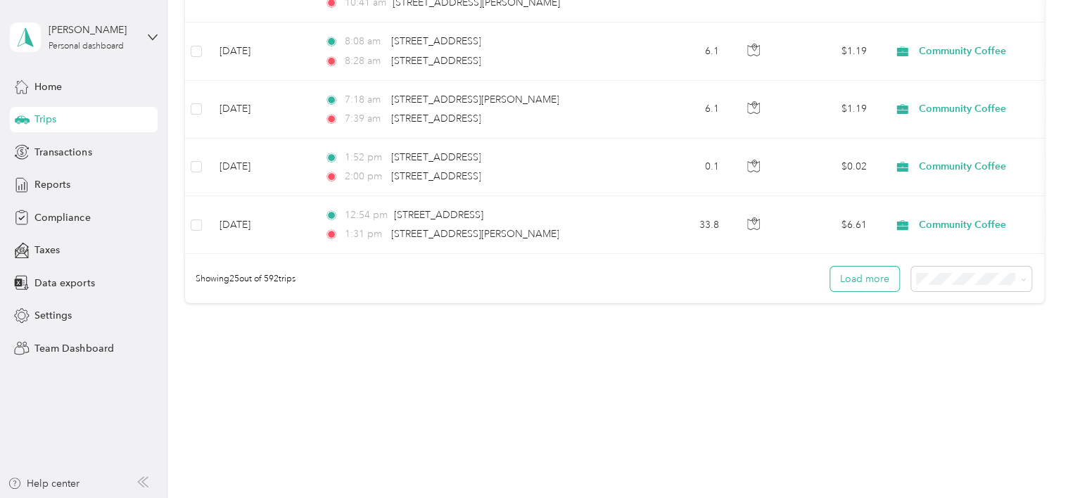
click at [861, 272] on button "Load more" at bounding box center [864, 279] width 69 height 25
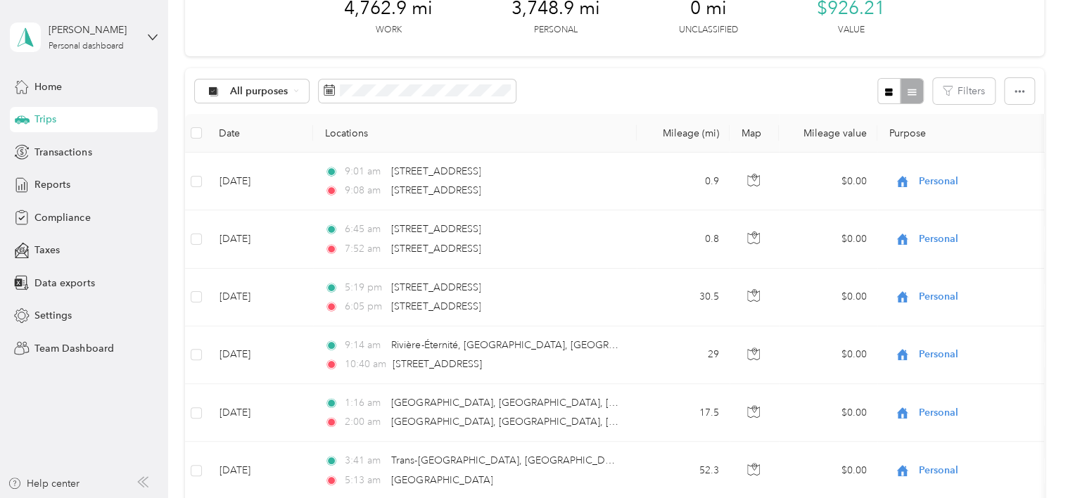
scroll to position [0, 0]
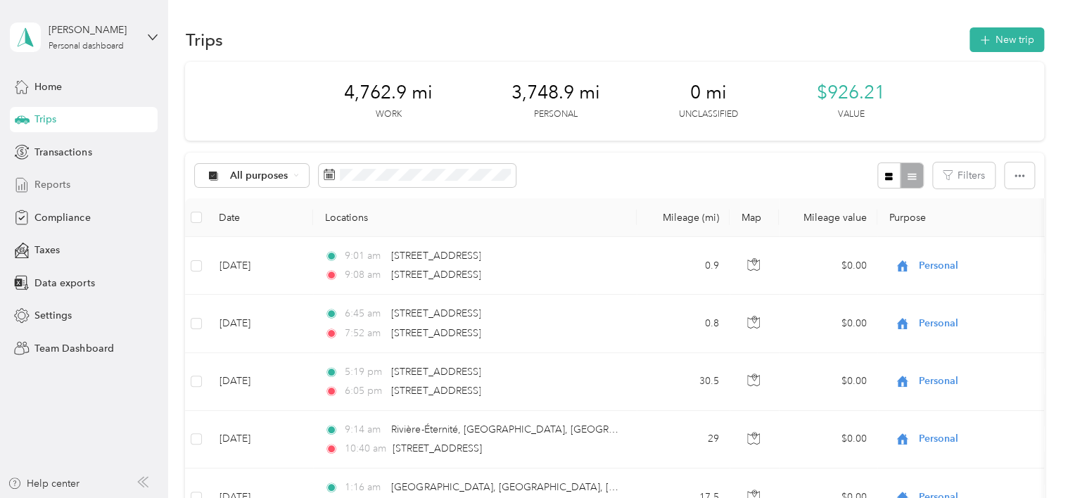
click at [67, 184] on span "Reports" at bounding box center [52, 184] width 36 height 15
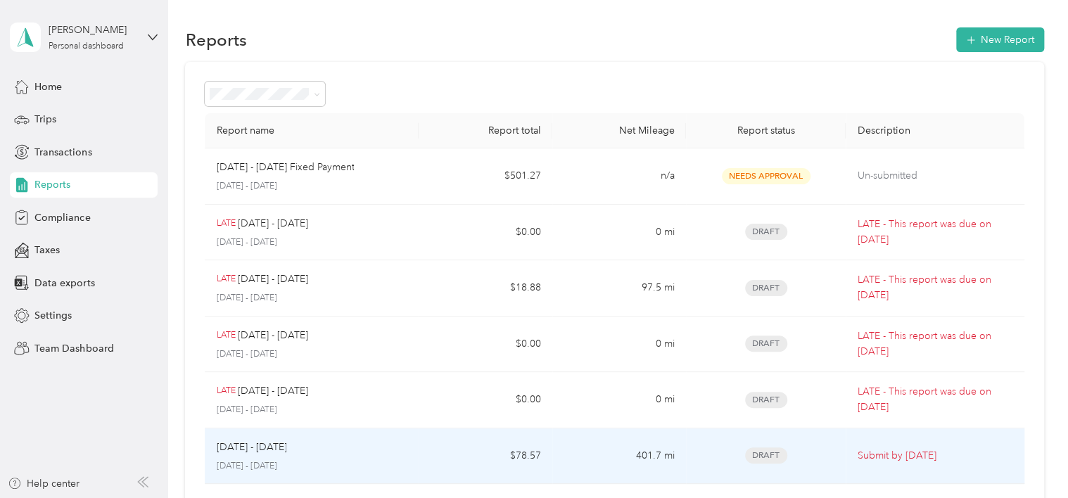
click at [835, 462] on td "Draft" at bounding box center [766, 457] width 160 height 56
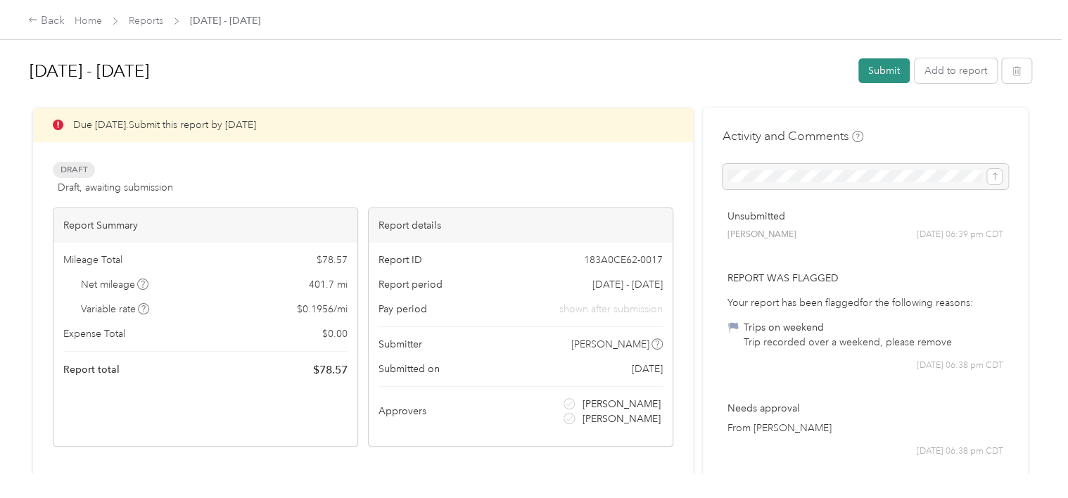
click at [885, 67] on button "Submit" at bounding box center [884, 70] width 51 height 25
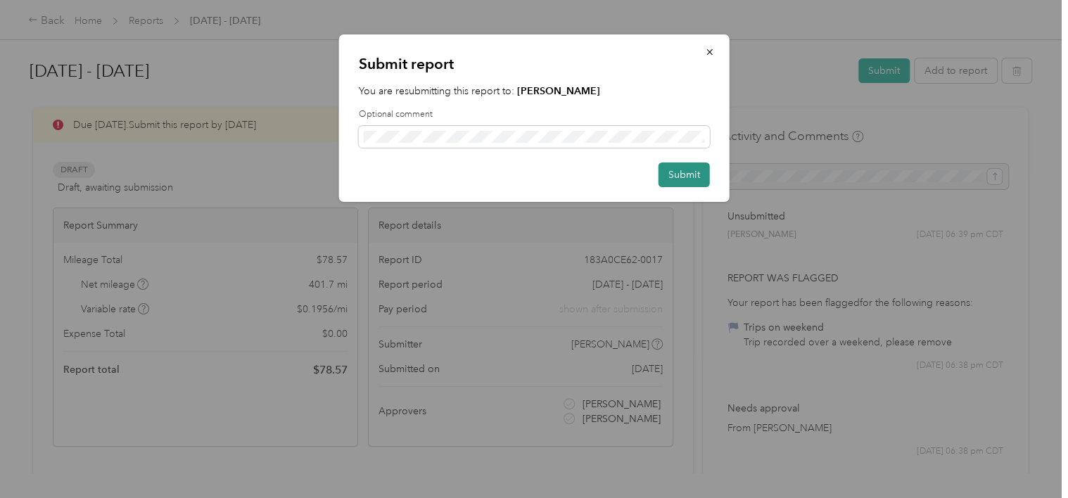
click at [679, 173] on button "Submit" at bounding box center [684, 175] width 51 height 25
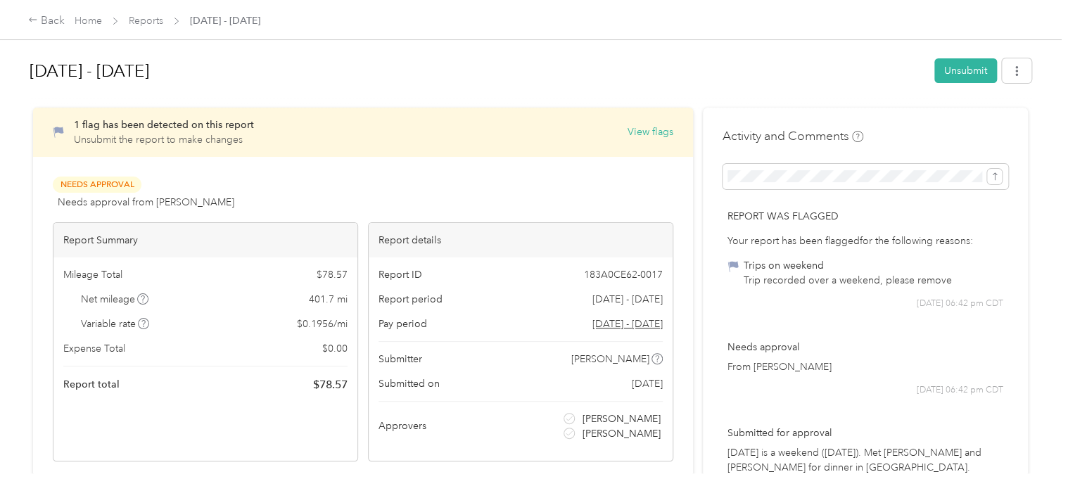
click at [236, 160] on div "1 flag has been detected on this report Unsubmit the report to make changes Vie…" at bounding box center [363, 285] width 621 height 354
